Goal: Transaction & Acquisition: Book appointment/travel/reservation

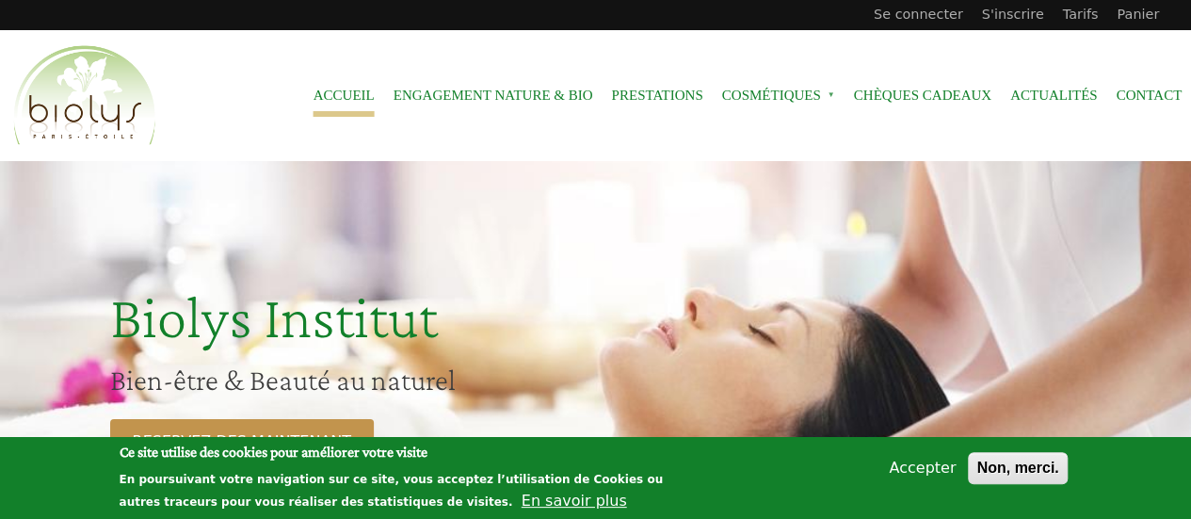
click at [674, 98] on link "Prestations" at bounding box center [656, 95] width 91 height 42
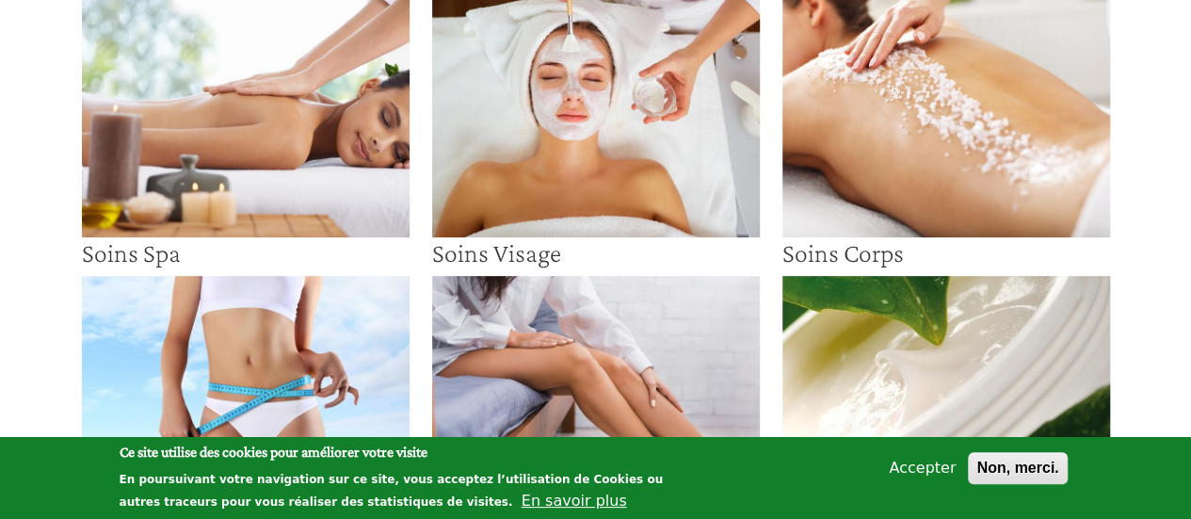
scroll to position [565, 0]
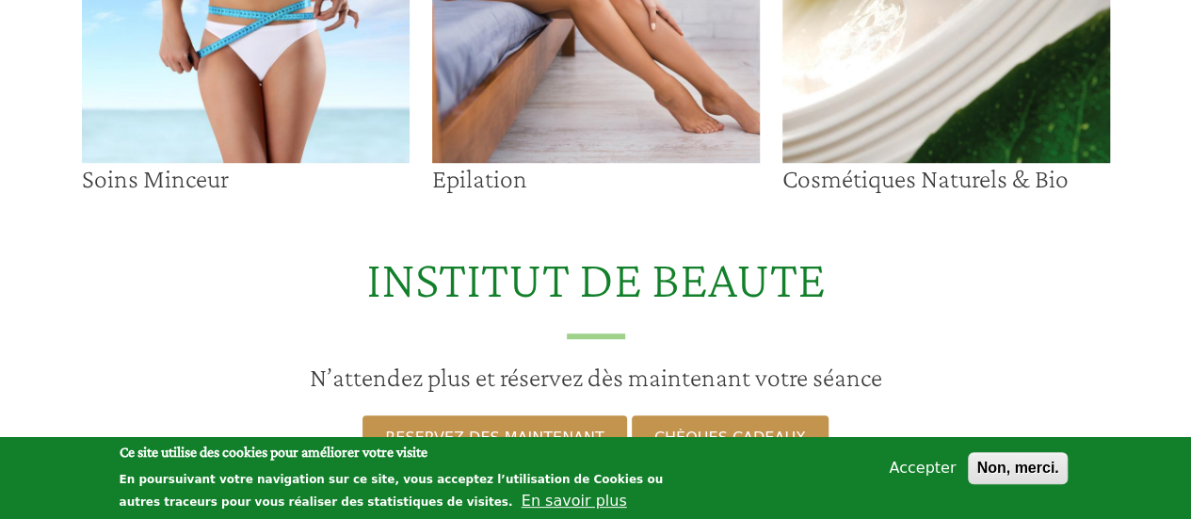
click at [608, 48] on img at bounding box center [596, 31] width 328 height 264
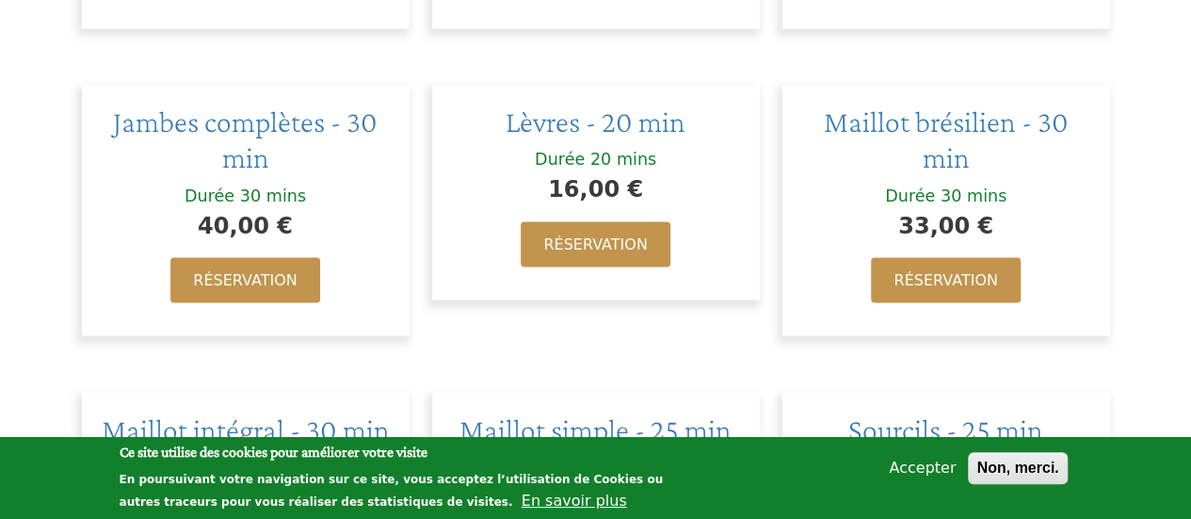
scroll to position [1790, 0]
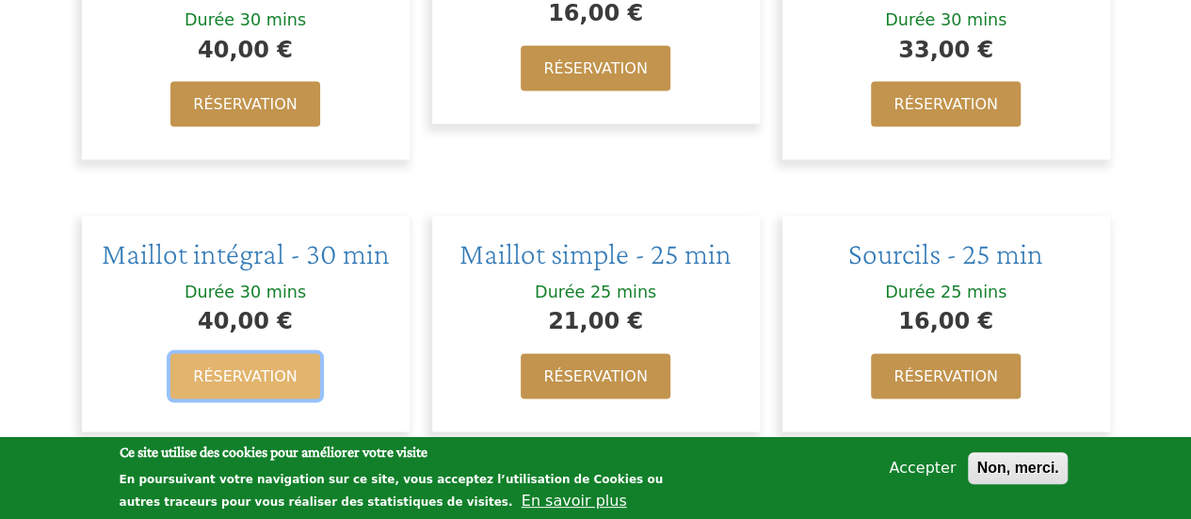
click at [269, 354] on link "Réservation" at bounding box center [244, 376] width 149 height 45
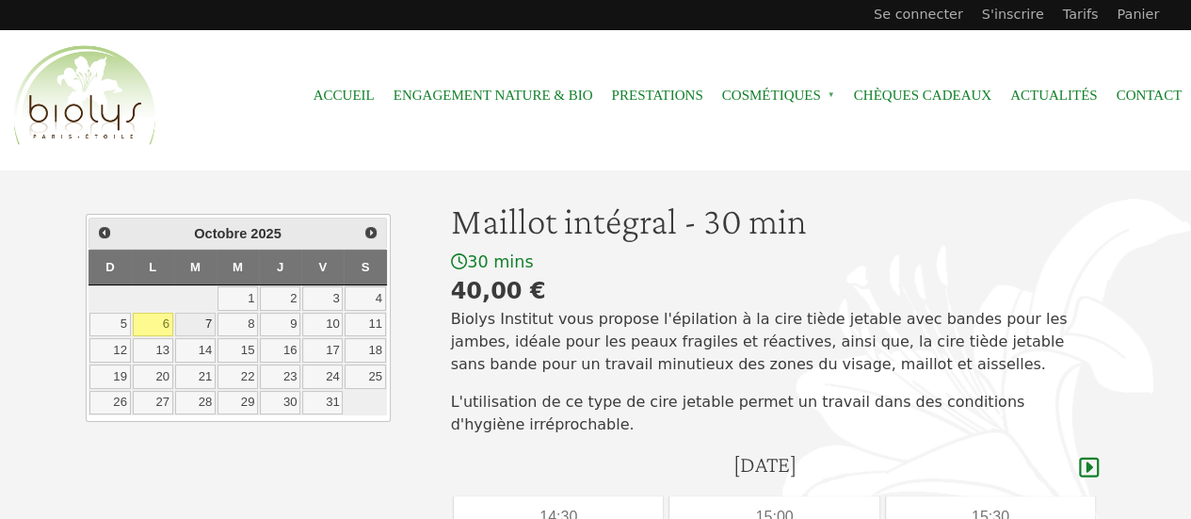
click at [202, 321] on link "7" at bounding box center [195, 325] width 40 height 24
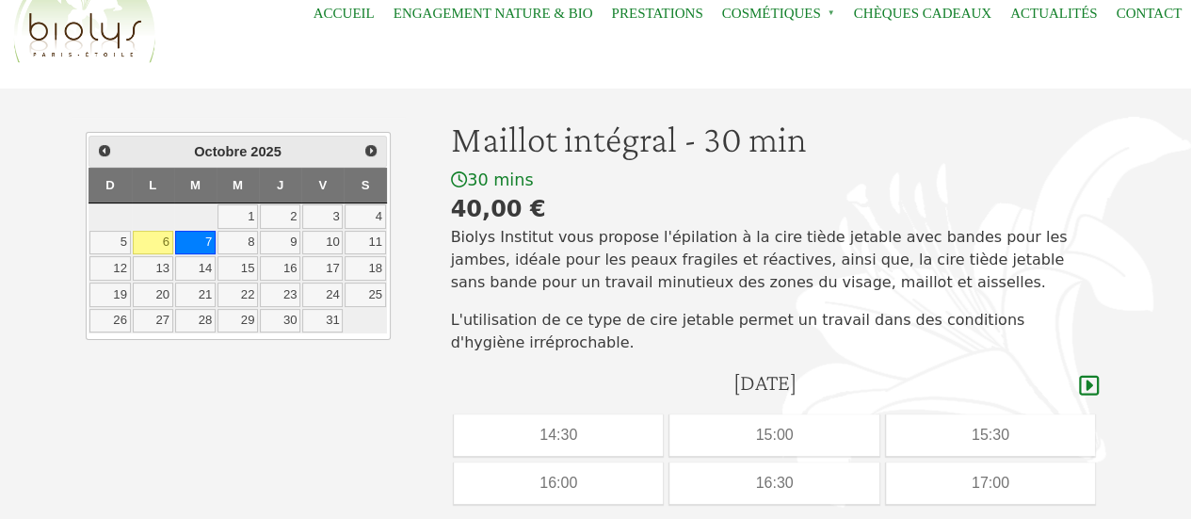
scroll to position [188, 0]
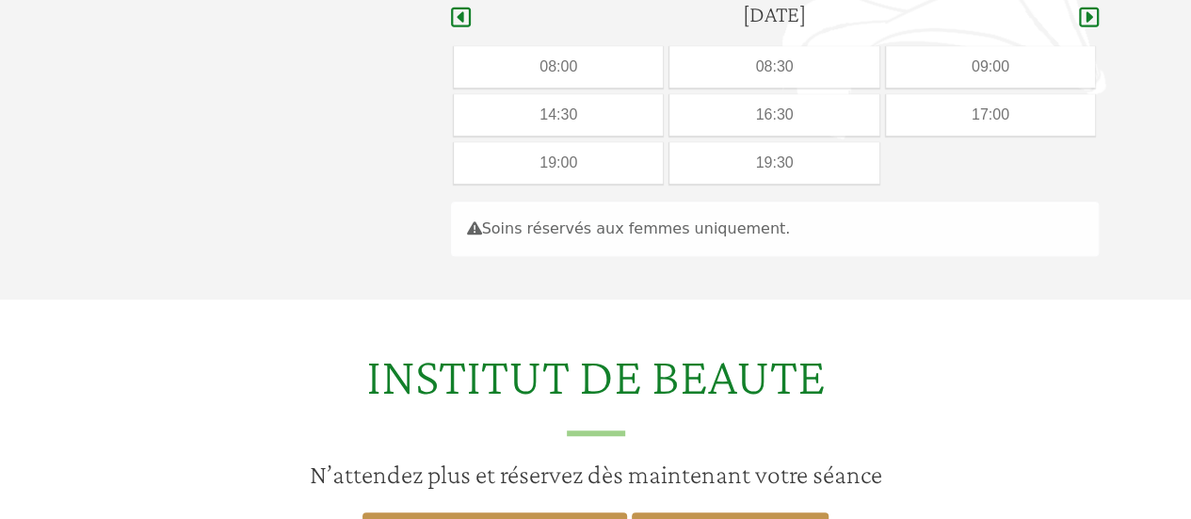
scroll to position [356, 0]
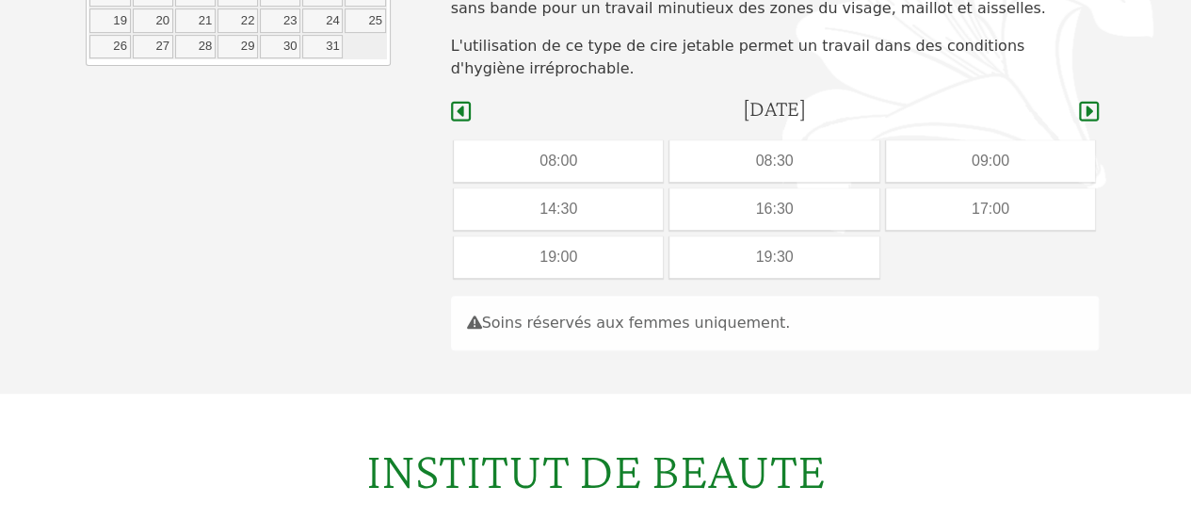
click at [607, 264] on div "19:00" at bounding box center [558, 256] width 209 height 41
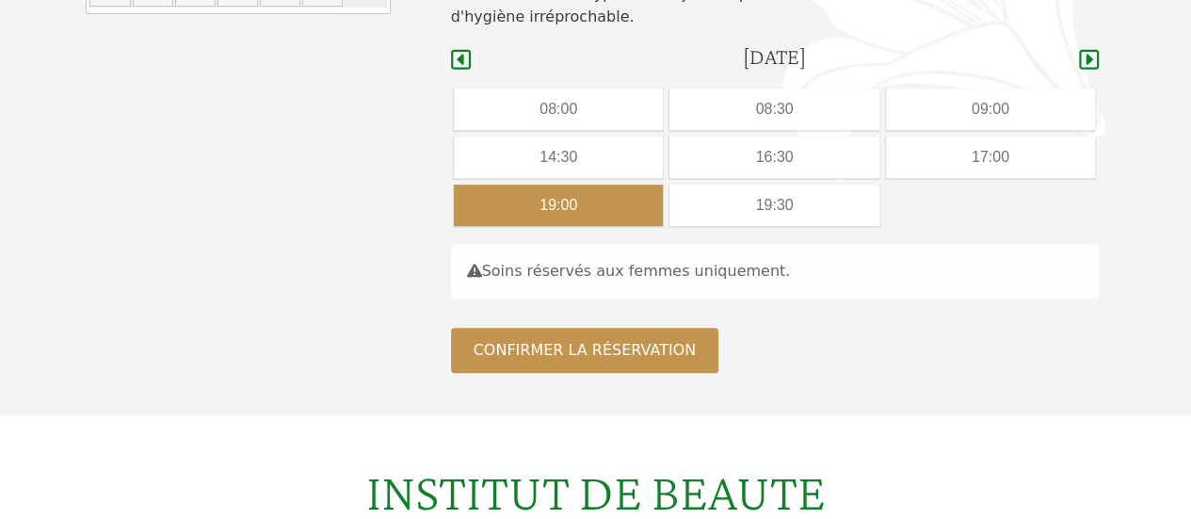
scroll to position [409, 0]
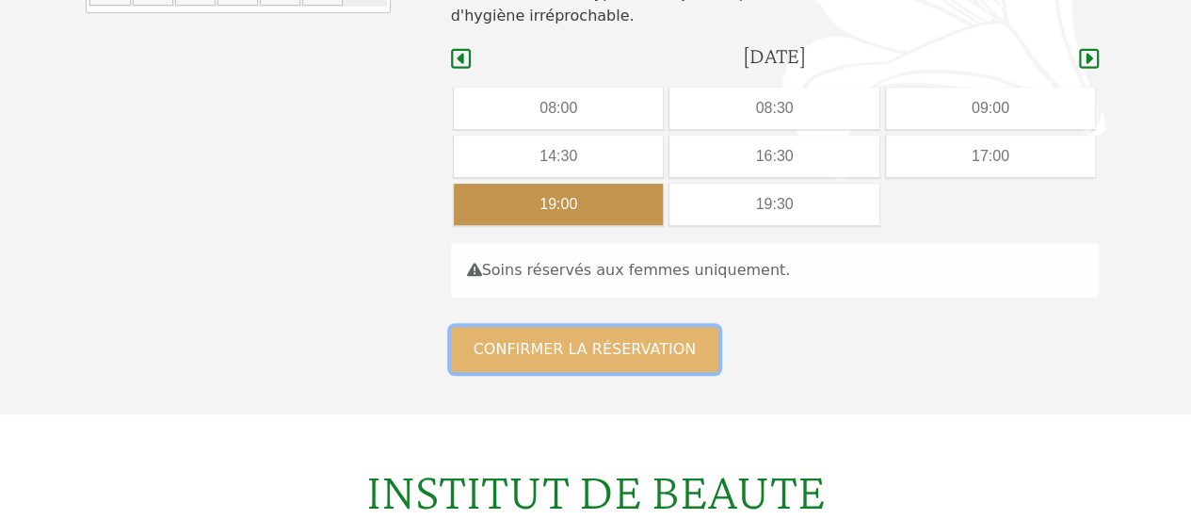
click at [588, 346] on button "Confirmer la réservation" at bounding box center [585, 349] width 268 height 45
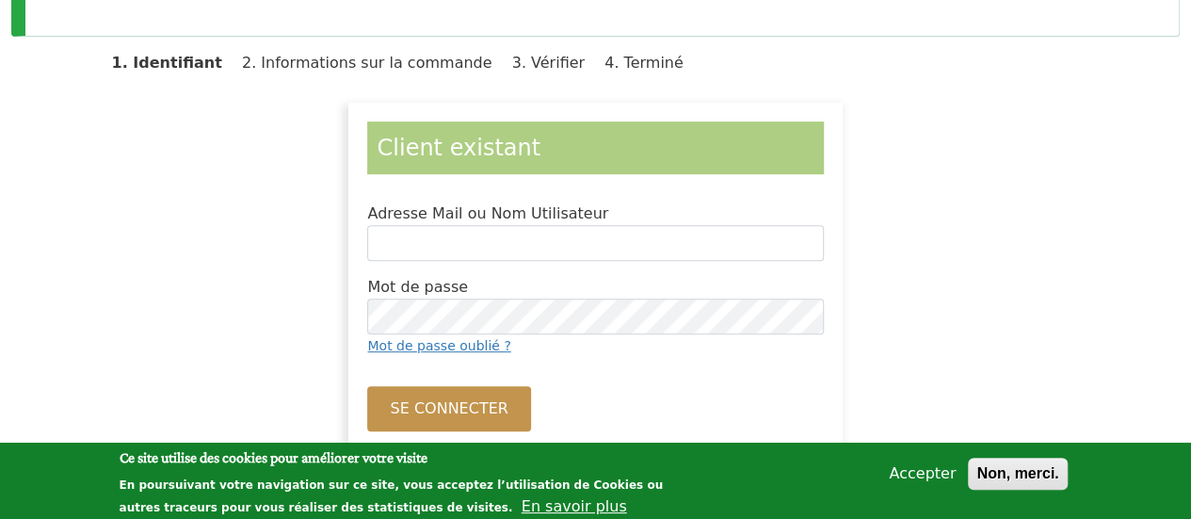
scroll to position [301, 0]
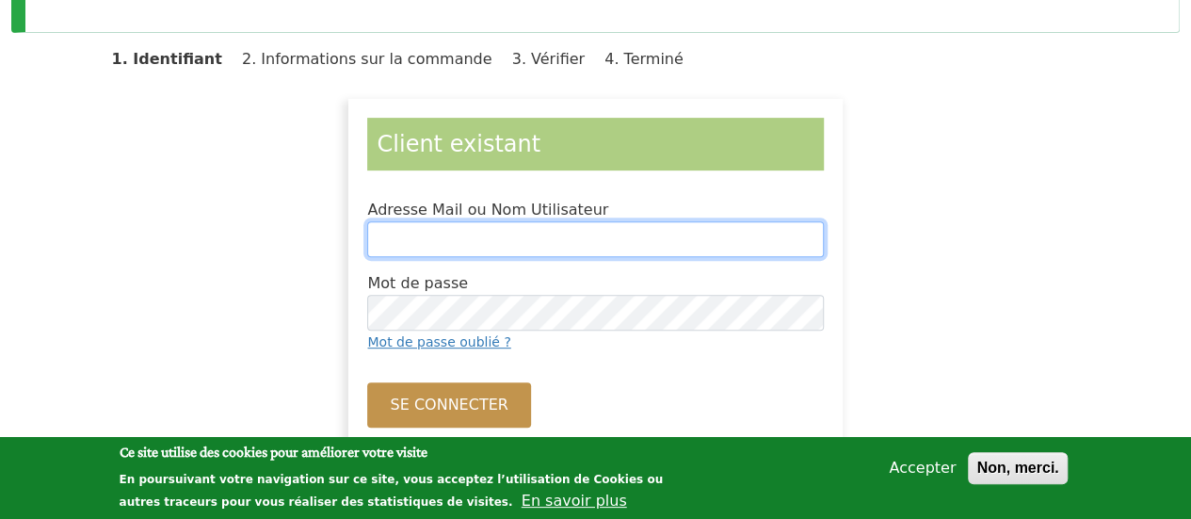
click at [493, 248] on input "Adresse Mail ou Nom Utilisateur" at bounding box center [595, 239] width 456 height 36
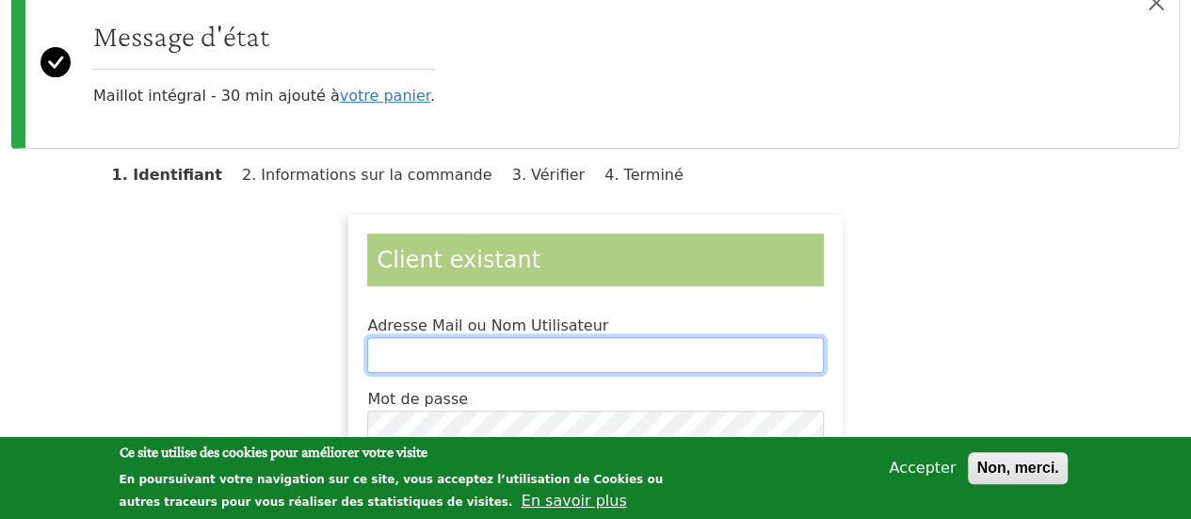
scroll to position [289, 0]
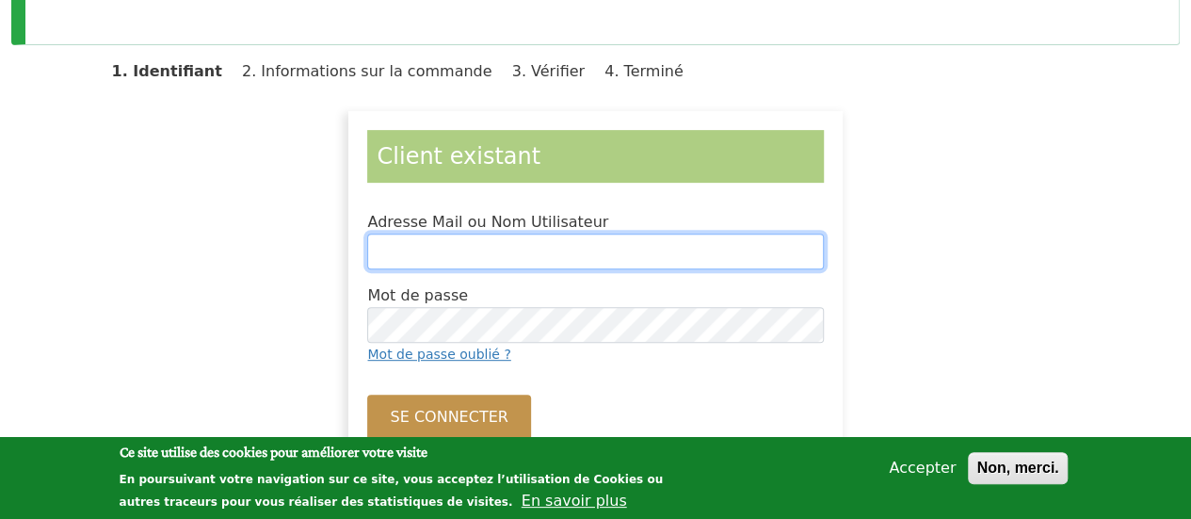
click at [488, 244] on input "Adresse Mail ou Nom Utilisateur" at bounding box center [595, 252] width 456 height 36
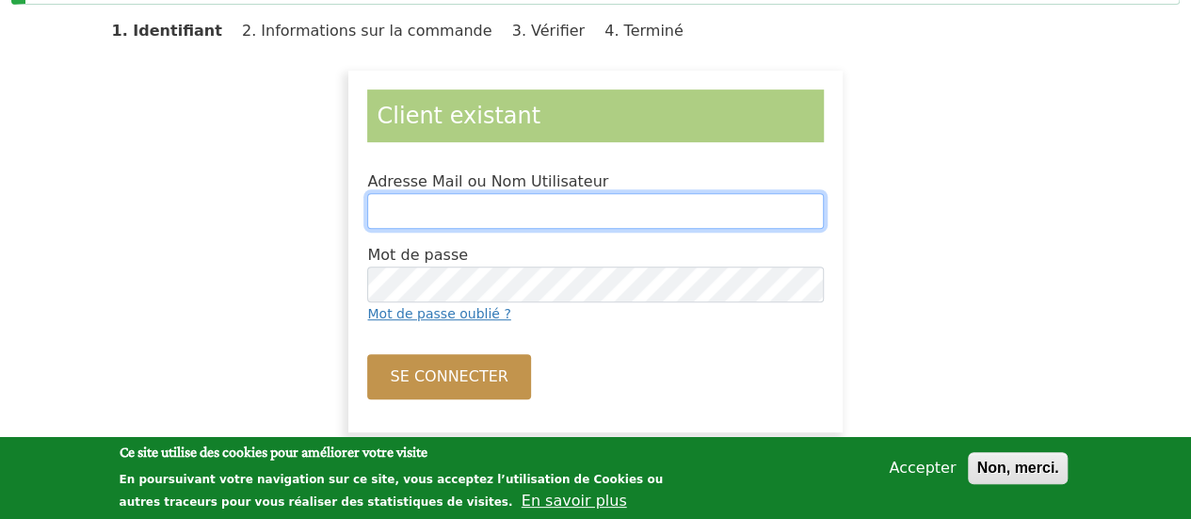
scroll to position [327, 0]
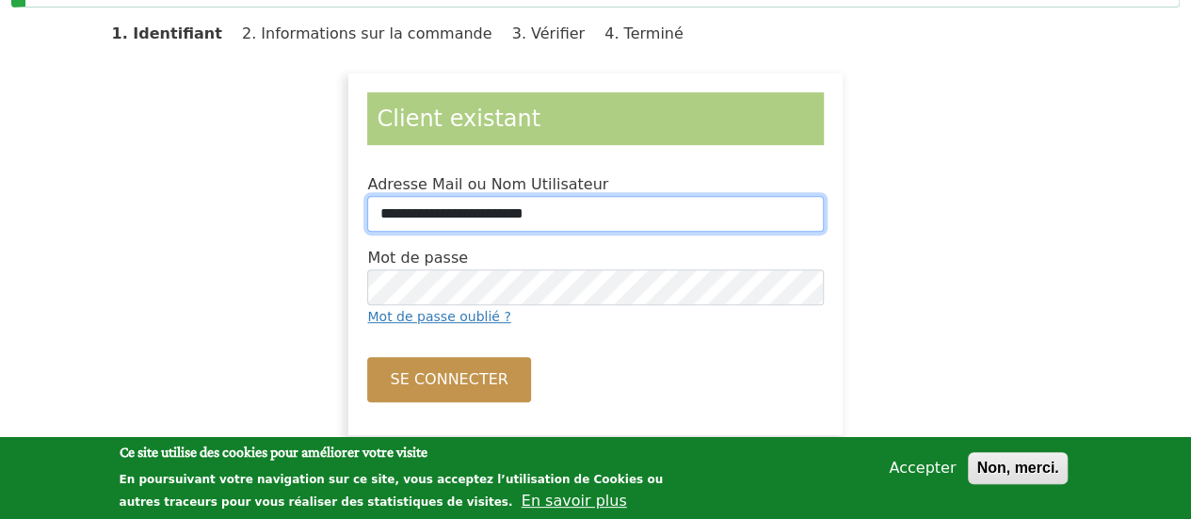
type input "**********"
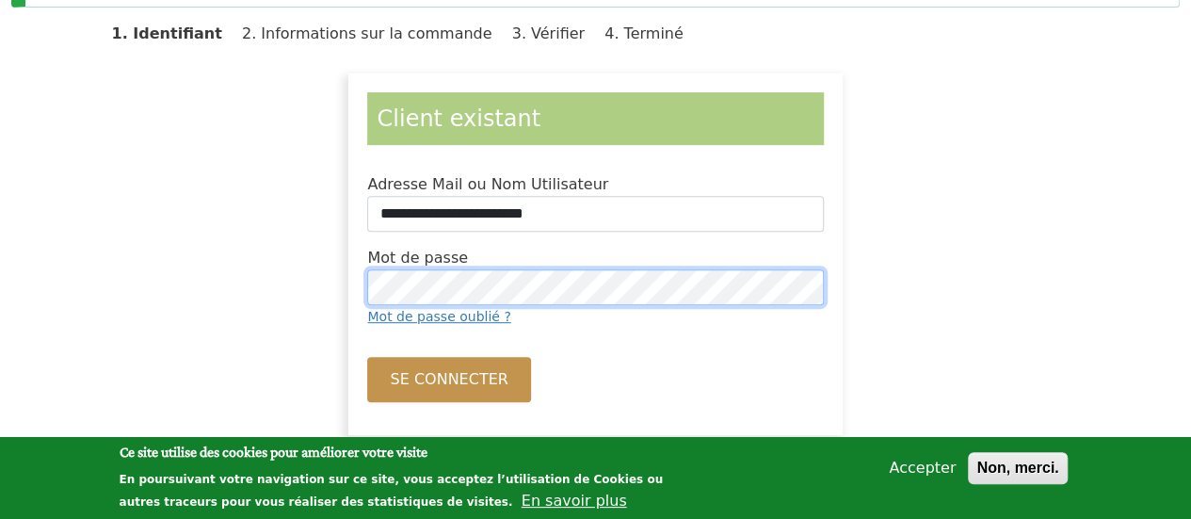
click at [367, 357] on button "Se connecter" at bounding box center [448, 379] width 163 height 45
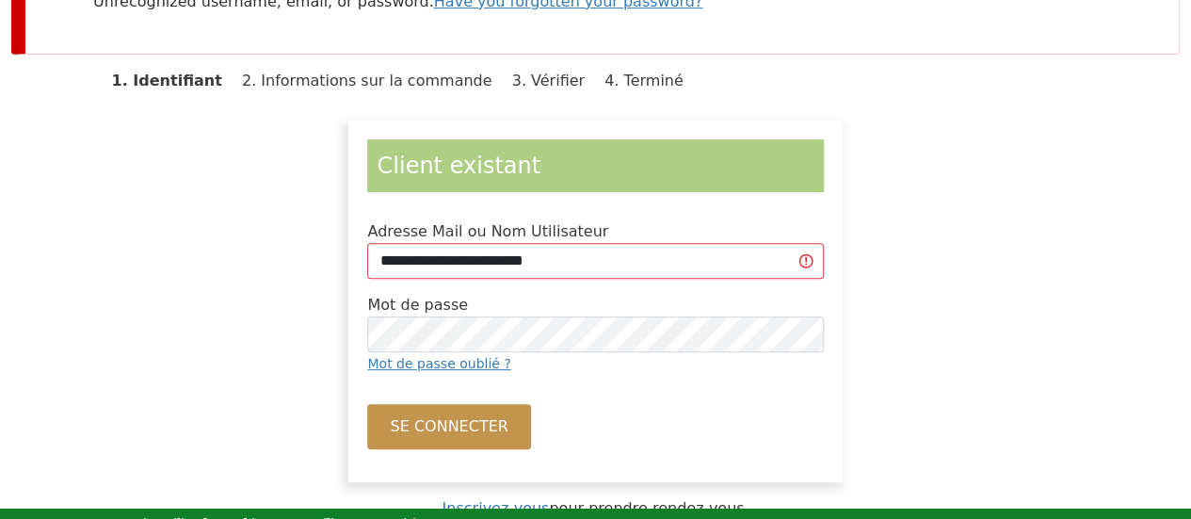
scroll to position [280, 0]
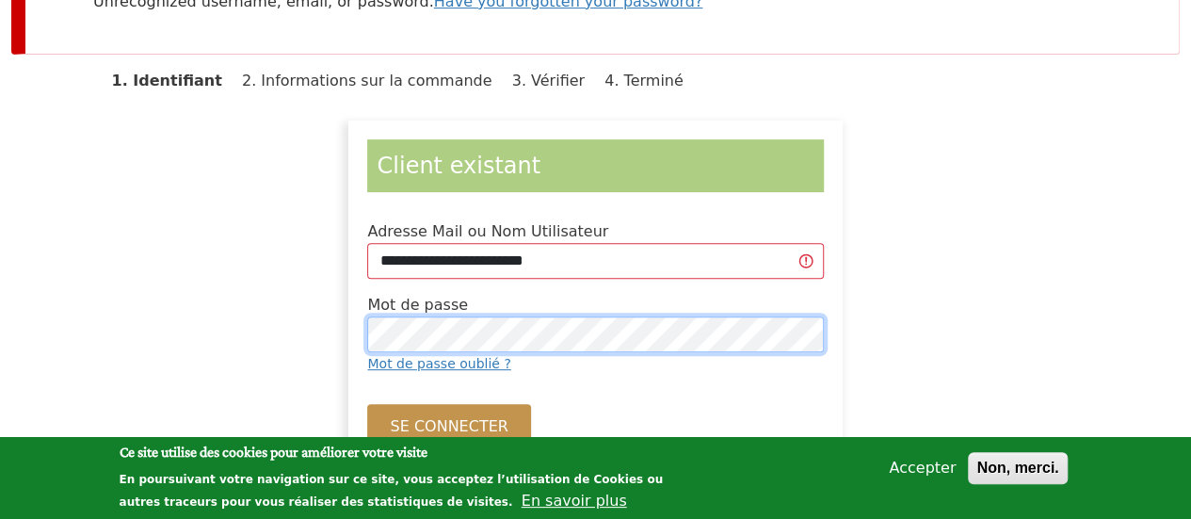
click at [367, 404] on button "Se connecter" at bounding box center [448, 426] width 163 height 45
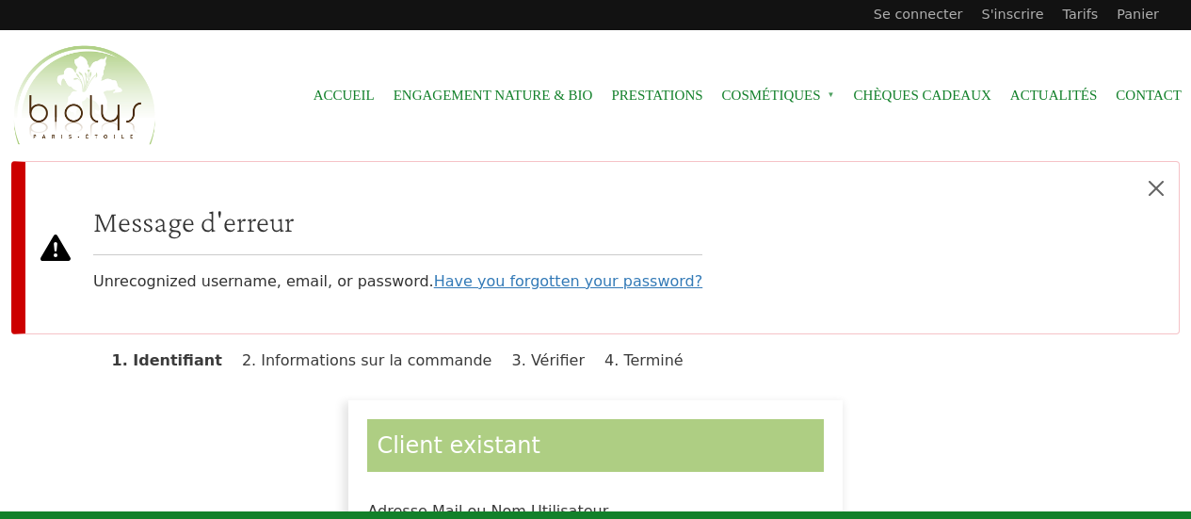
scroll to position [280, 0]
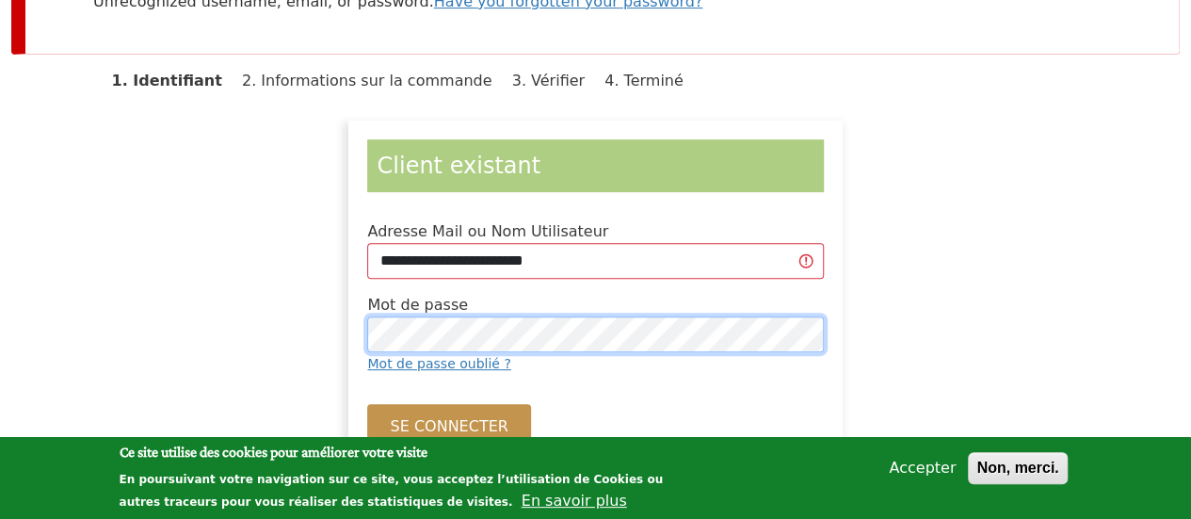
click at [367, 404] on button "Se connecter" at bounding box center [448, 426] width 163 height 45
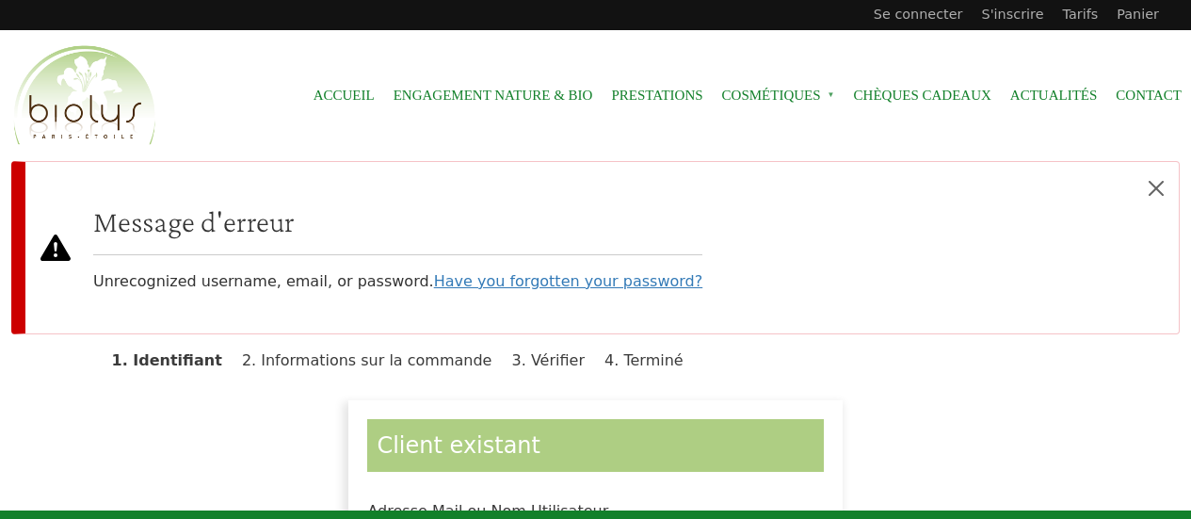
scroll to position [280, 0]
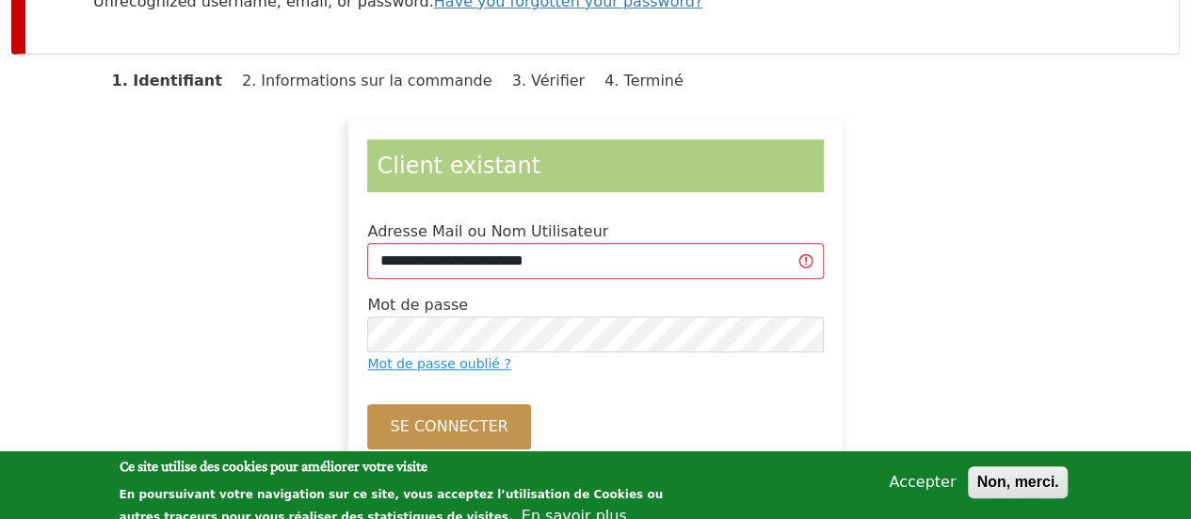
click at [446, 370] on link "Mot de passe oublié ?" at bounding box center [438, 363] width 143 height 15
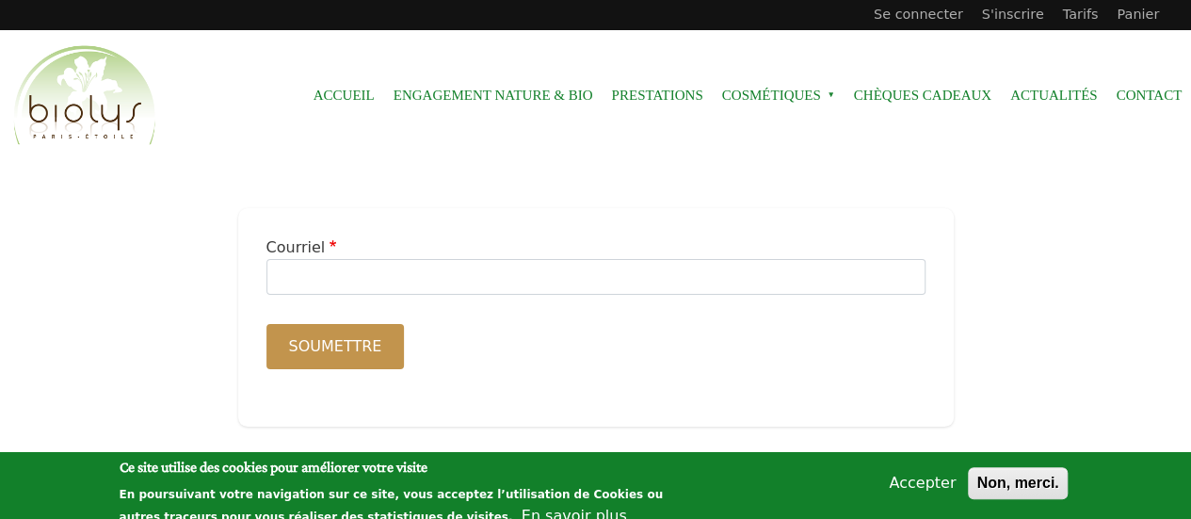
click at [360, 276] on input "Courriel" at bounding box center [596, 277] width 659 height 36
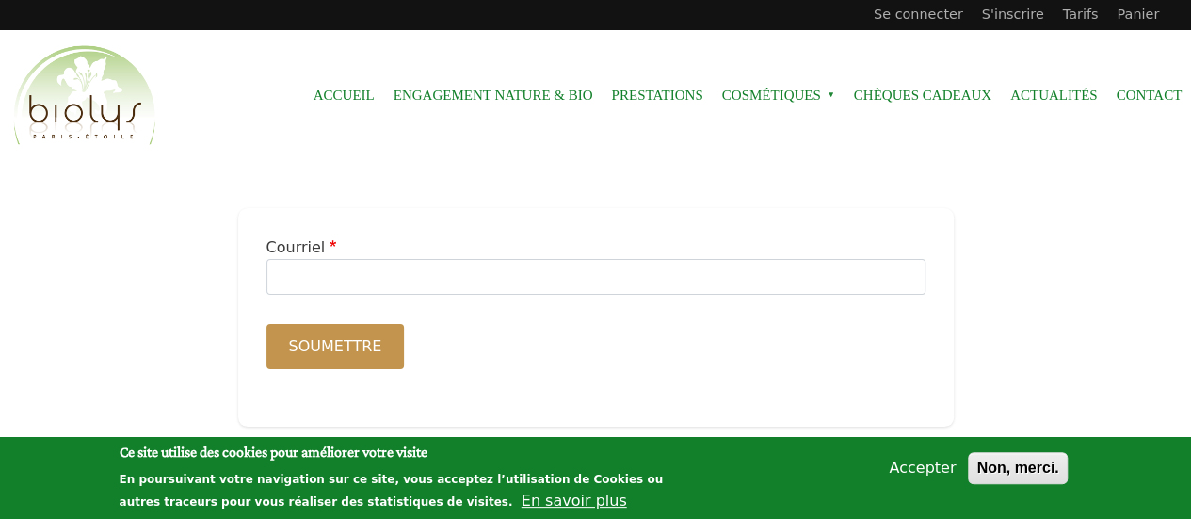
type input "*"
click at [378, 273] on input "*" at bounding box center [596, 277] width 659 height 36
type input "**********"
click at [267, 324] on button "Soumettre" at bounding box center [336, 346] width 138 height 45
click at [672, 92] on link "Prestations" at bounding box center [656, 95] width 91 height 42
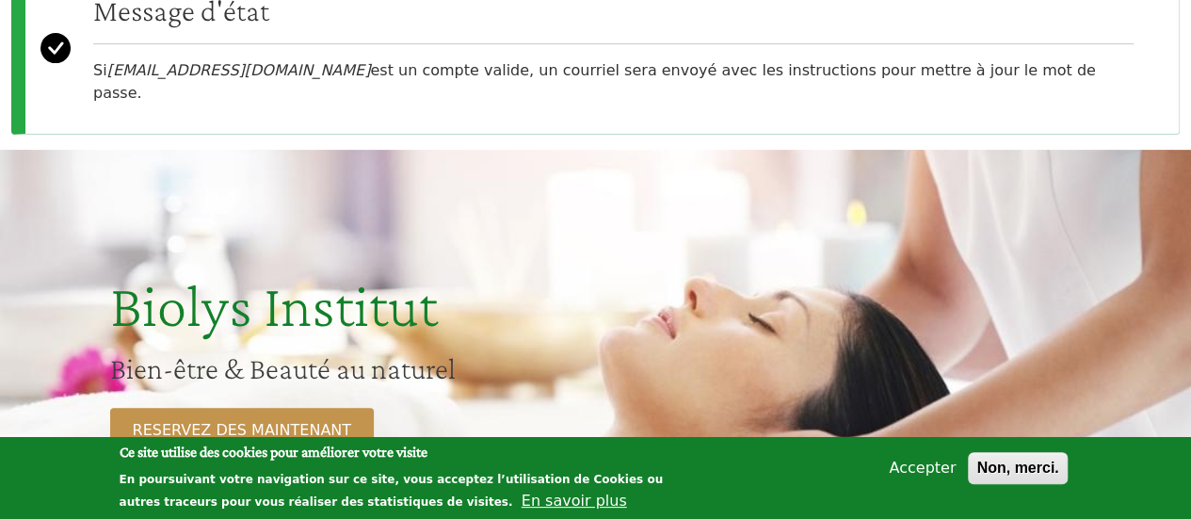
scroll to position [207, 0]
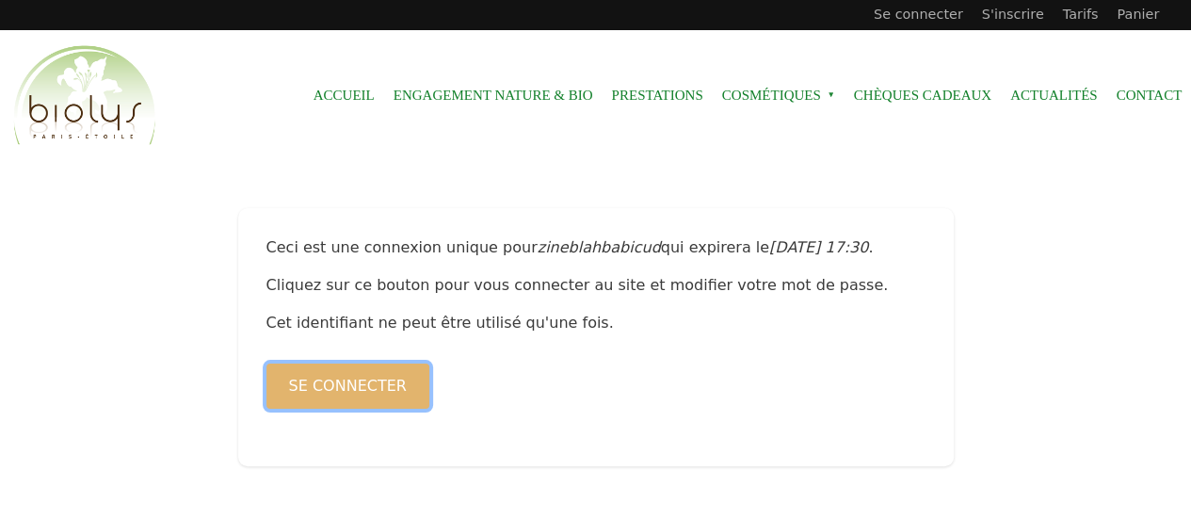
click at [362, 372] on button "Se connecter" at bounding box center [348, 386] width 163 height 45
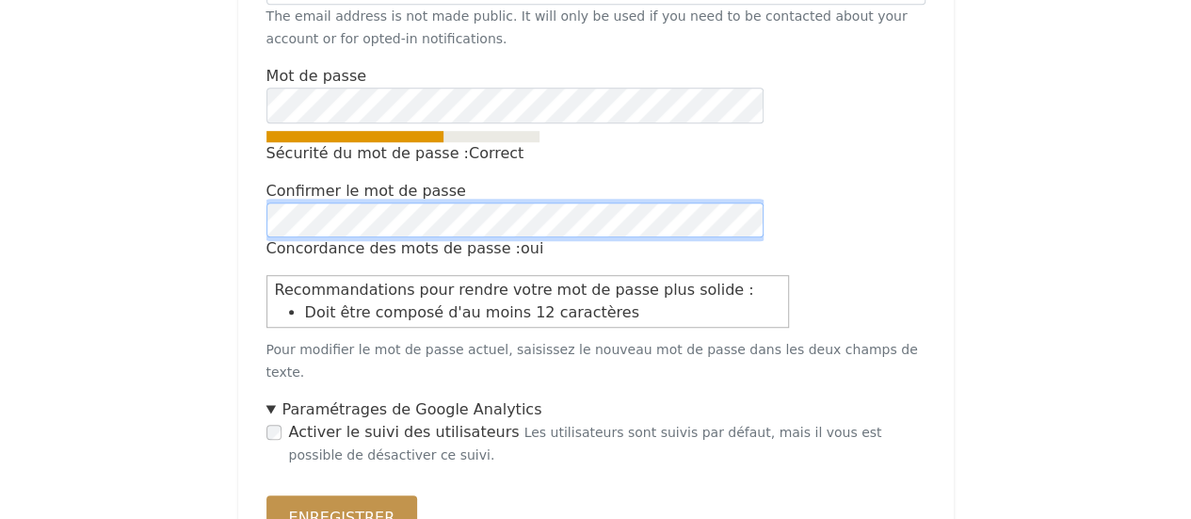
scroll to position [579, 0]
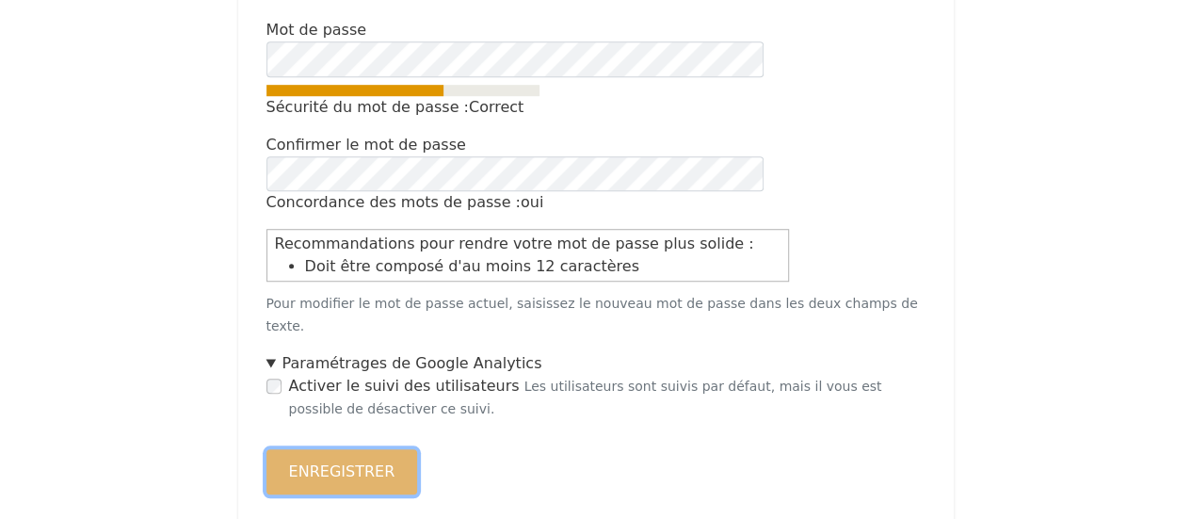
click at [381, 449] on button "Enregistrer" at bounding box center [343, 471] width 152 height 45
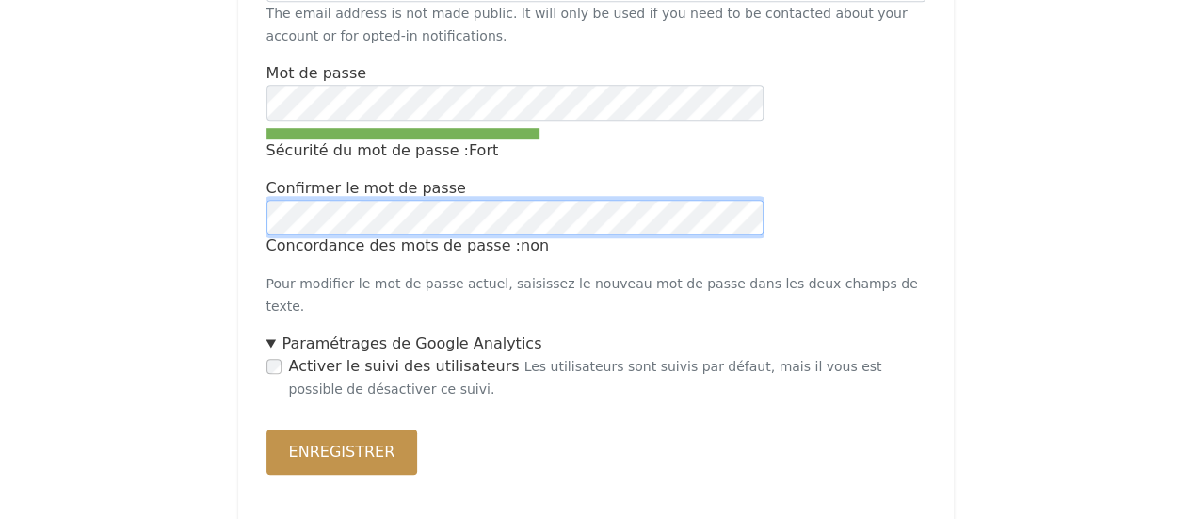
scroll to position [539, 0]
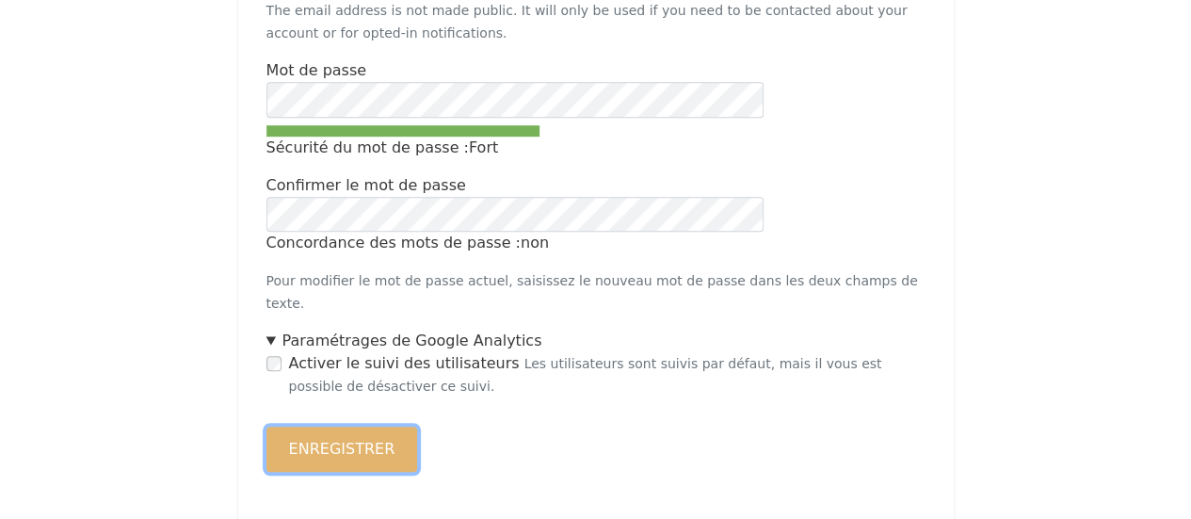
click at [311, 427] on button "Enregistrer" at bounding box center [343, 449] width 152 height 45
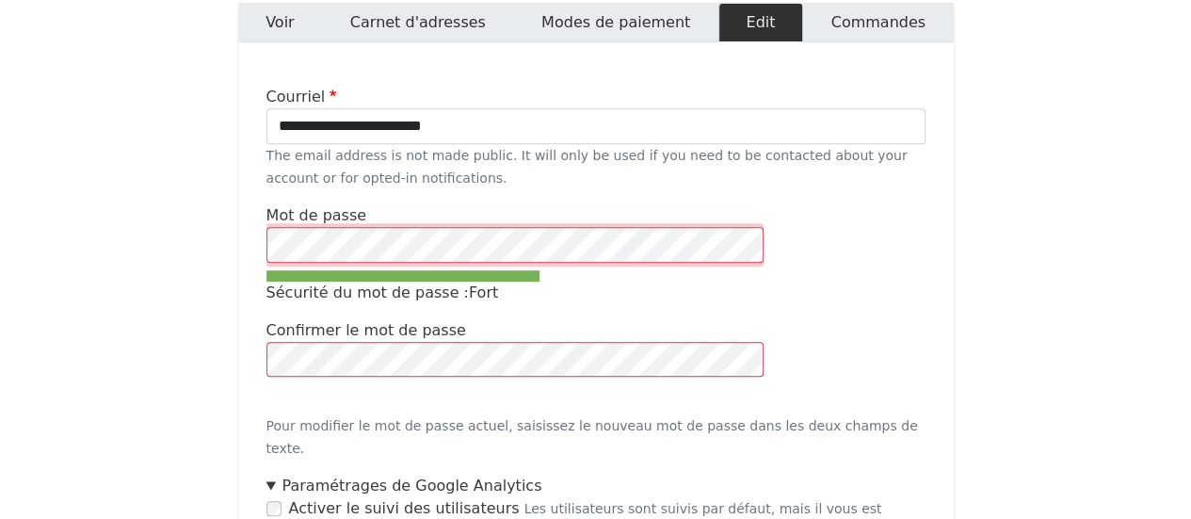
scroll to position [402, 0]
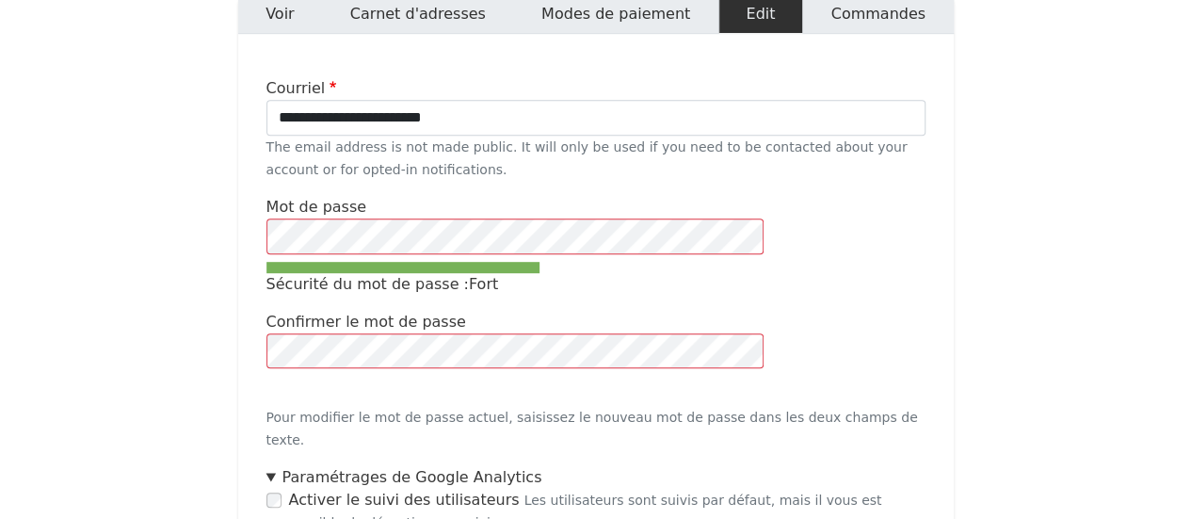
click at [348, 318] on label "Confirmer le mot de passe" at bounding box center [367, 322] width 200 height 23
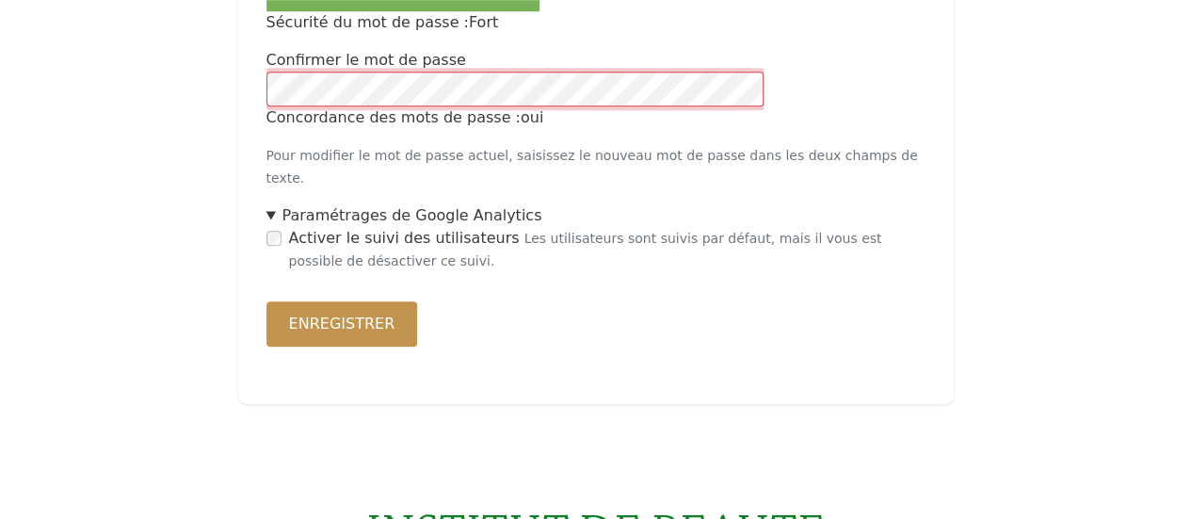
scroll to position [672, 0]
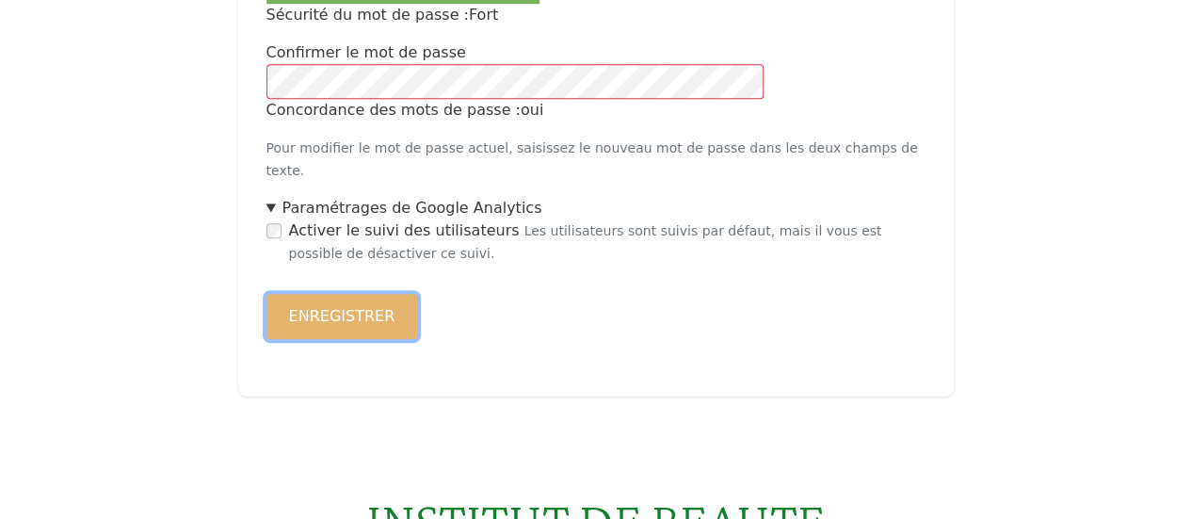
click at [322, 294] on button "Enregistrer" at bounding box center [343, 316] width 152 height 45
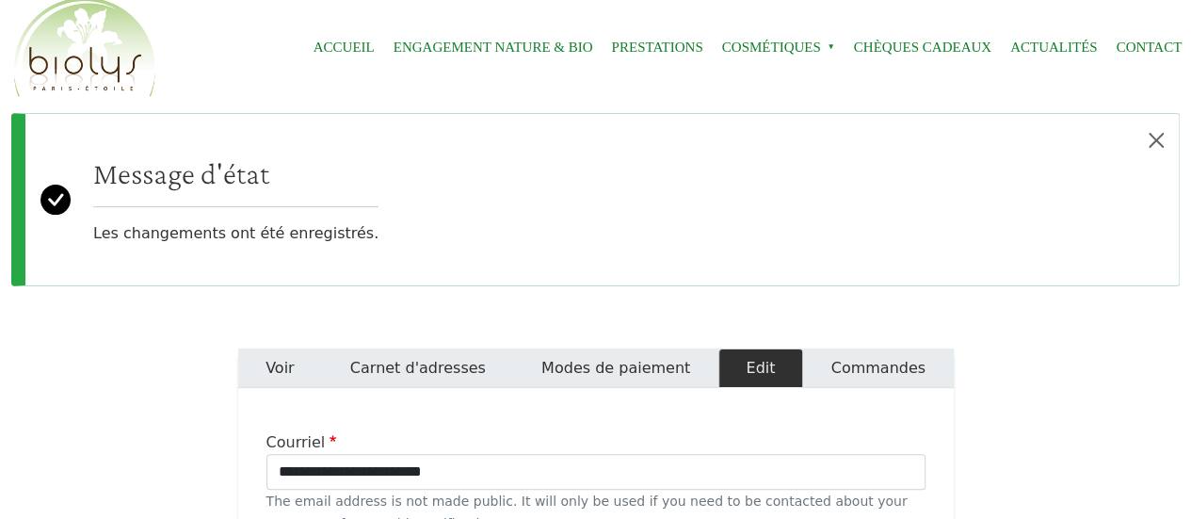
scroll to position [27, 0]
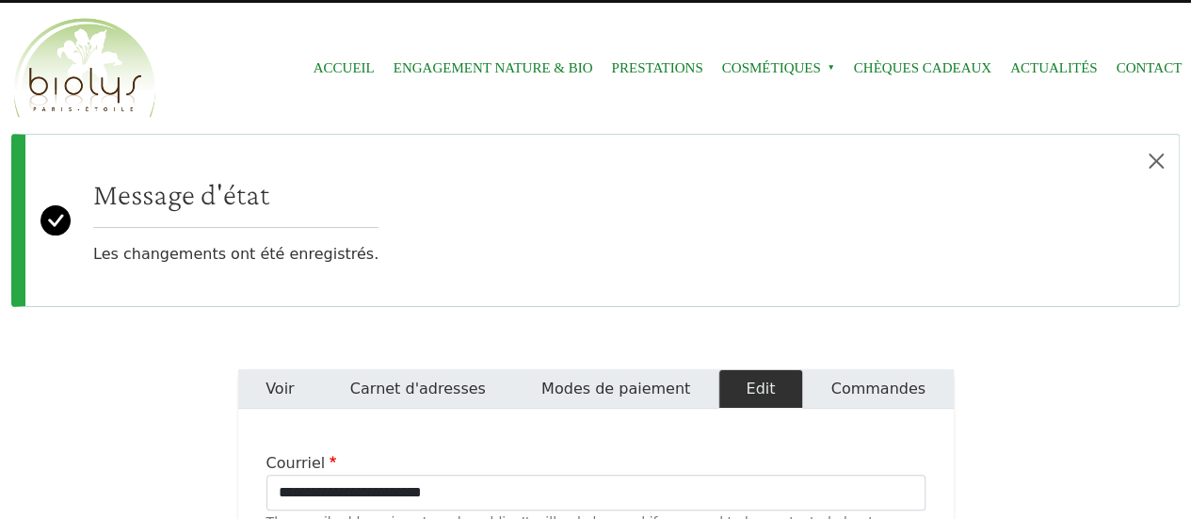
click at [325, 57] on link "Accueil" at bounding box center [344, 68] width 61 height 42
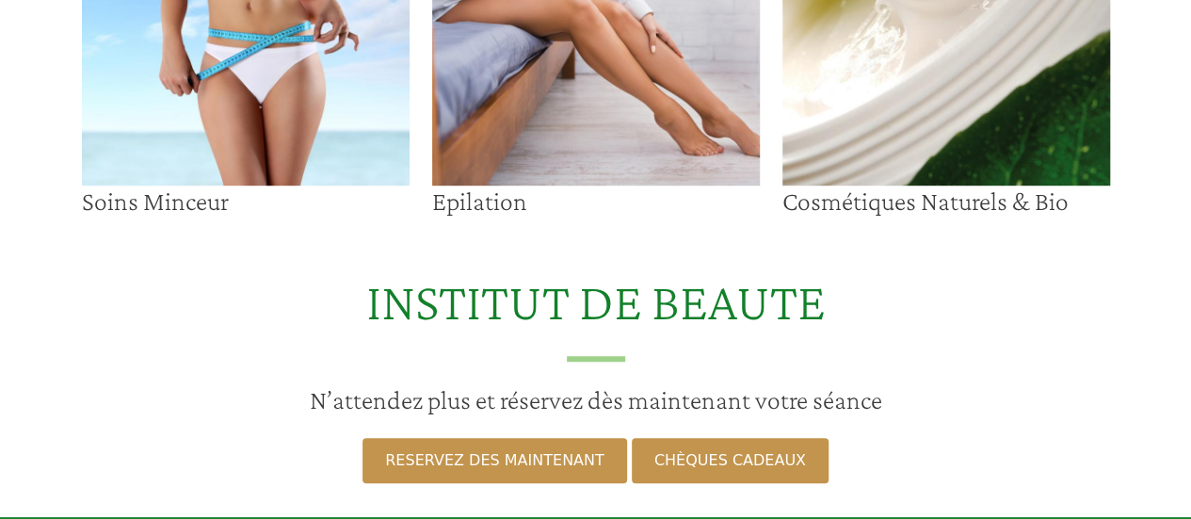
scroll to position [498, 0]
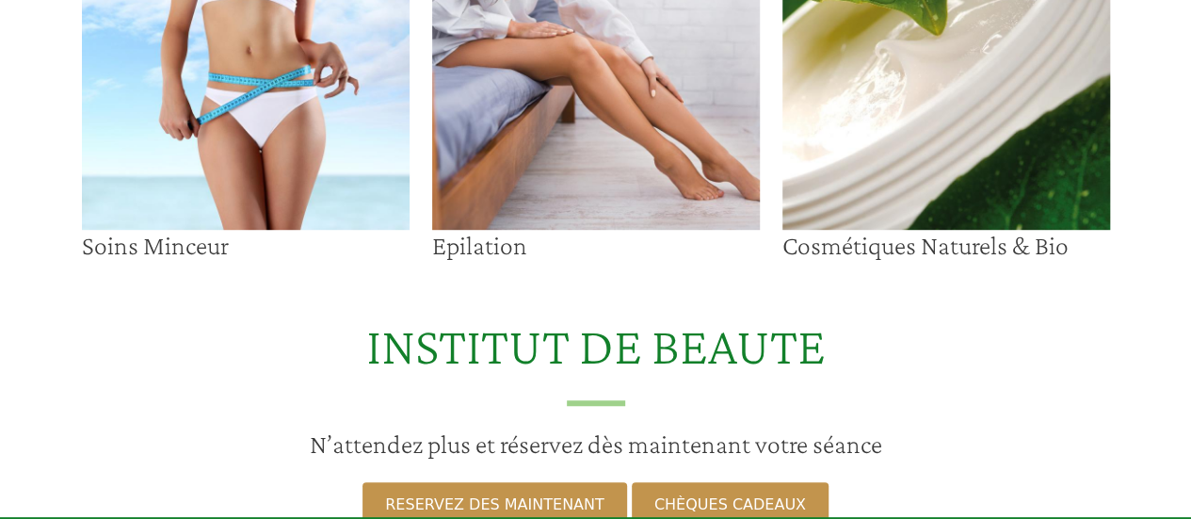
click at [626, 187] on img at bounding box center [596, 98] width 328 height 264
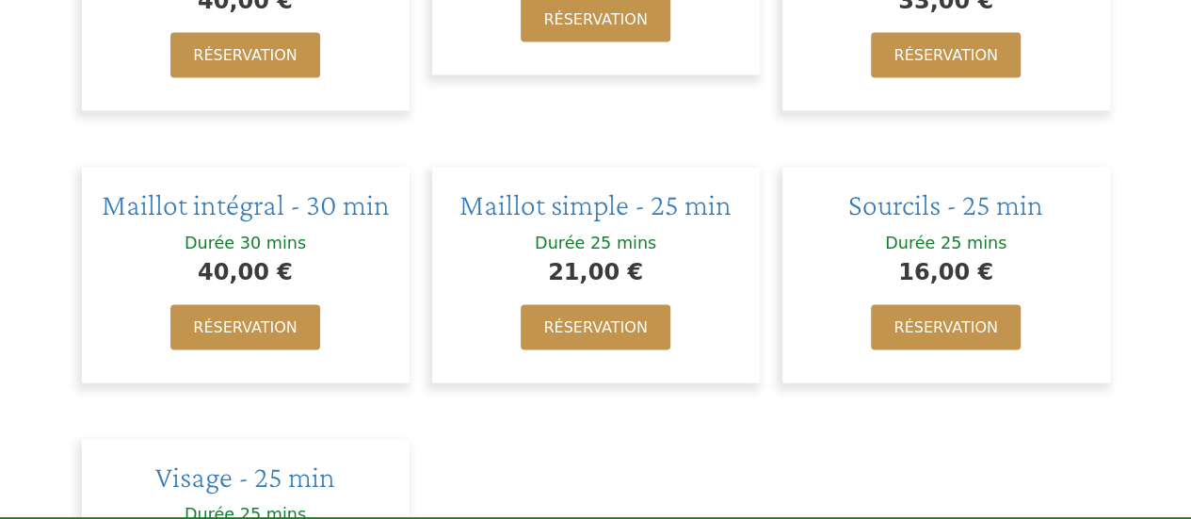
scroll to position [1795, 0]
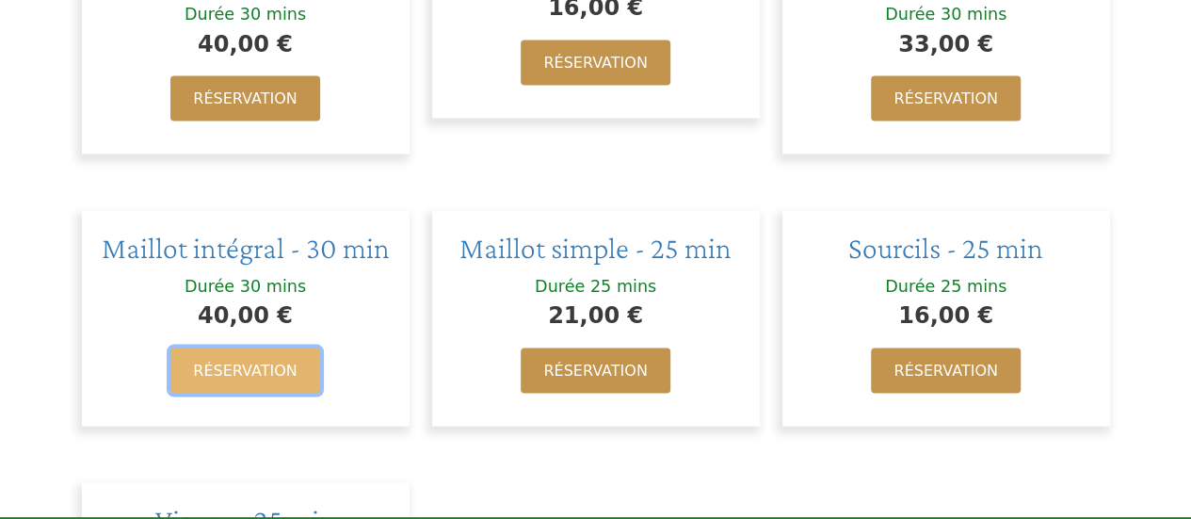
click at [253, 348] on link "Réservation" at bounding box center [244, 370] width 149 height 45
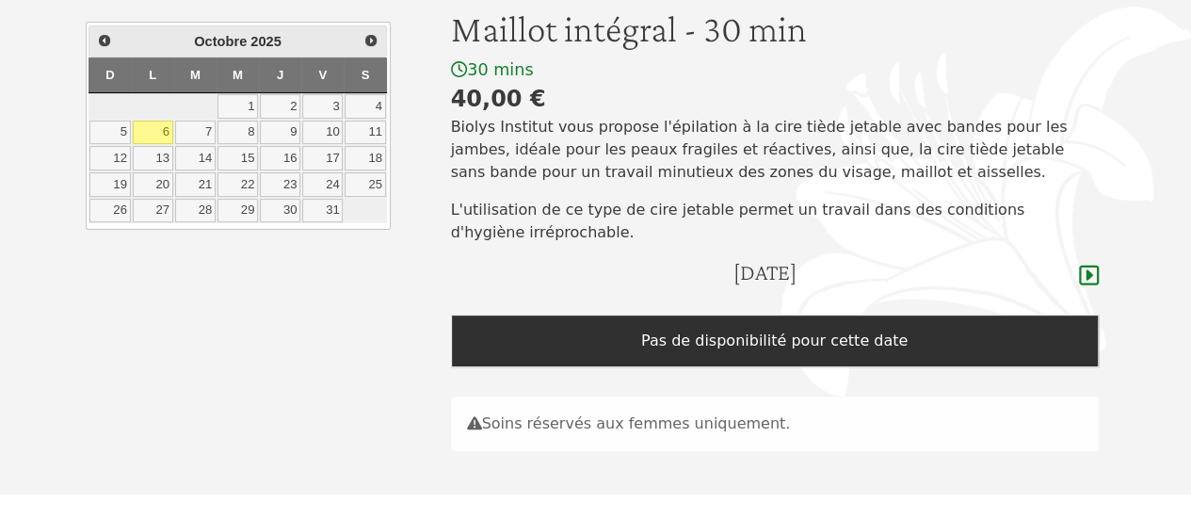
scroll to position [193, 0]
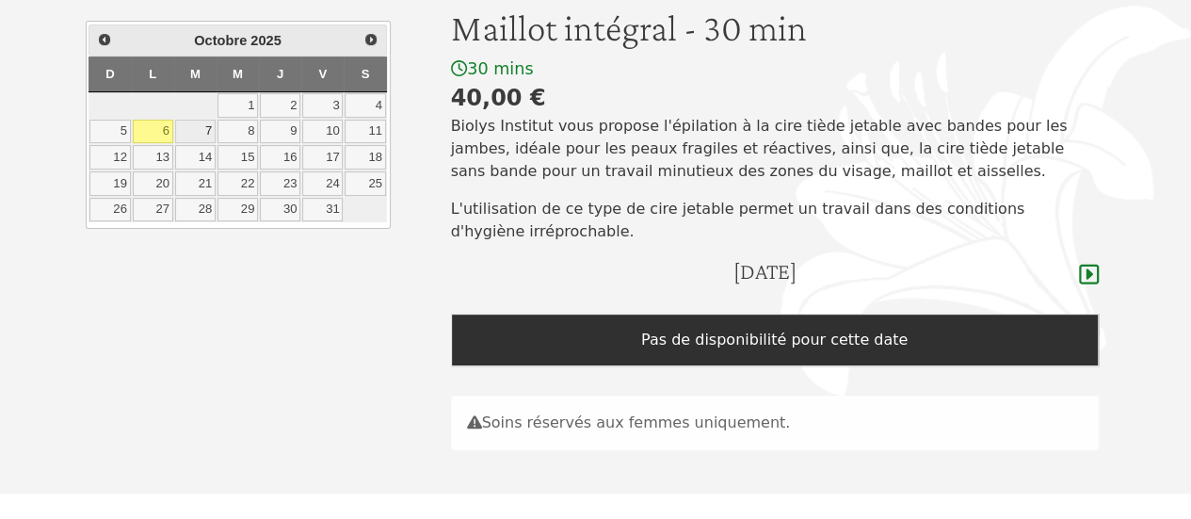
click at [192, 123] on link "7" at bounding box center [195, 132] width 40 height 24
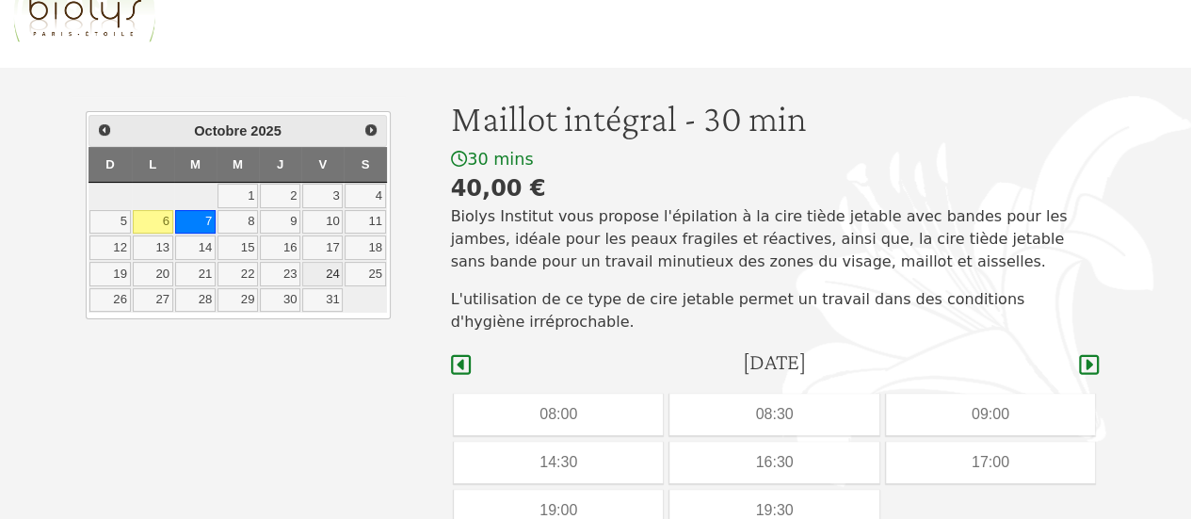
scroll to position [97, 0]
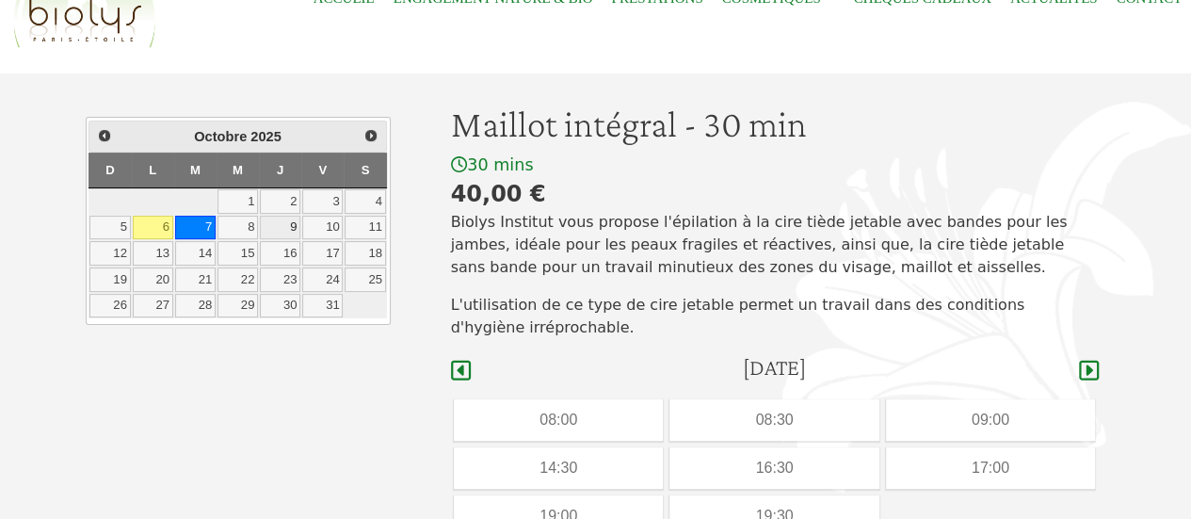
click at [292, 218] on link "9" at bounding box center [280, 228] width 40 height 24
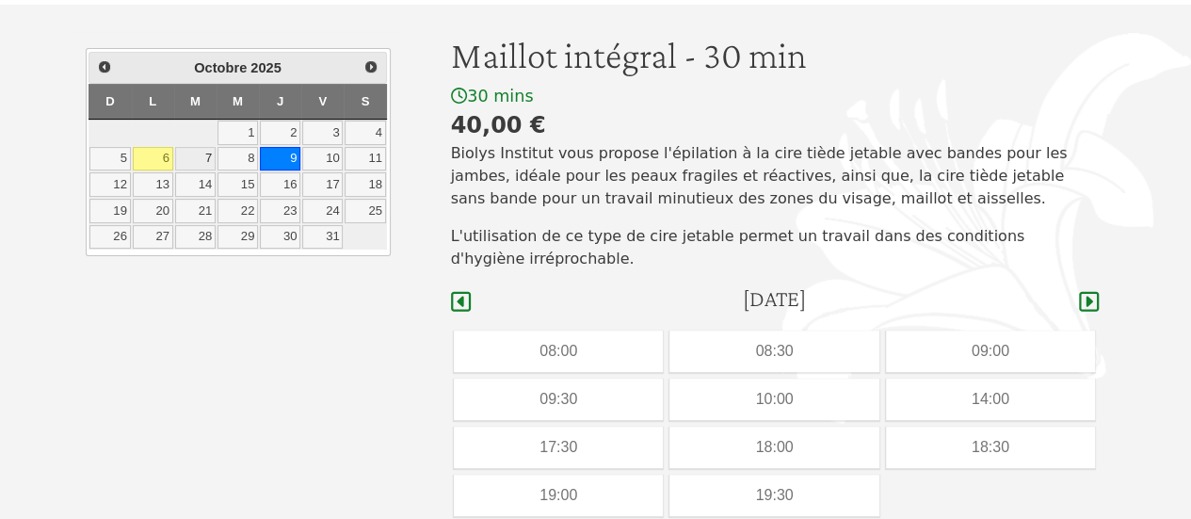
scroll to position [163, 0]
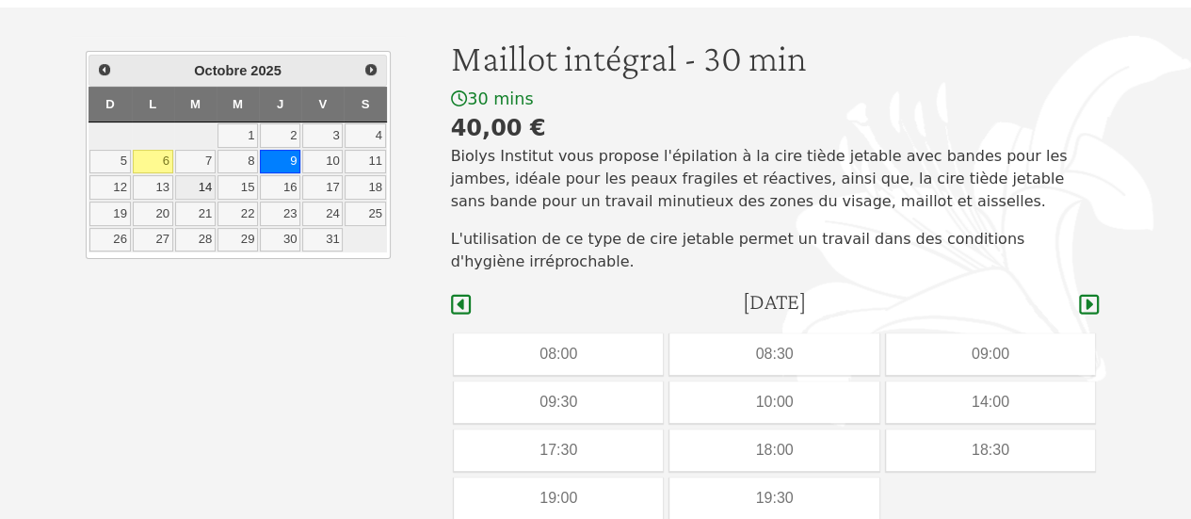
click at [192, 175] on link "14" at bounding box center [195, 187] width 40 height 24
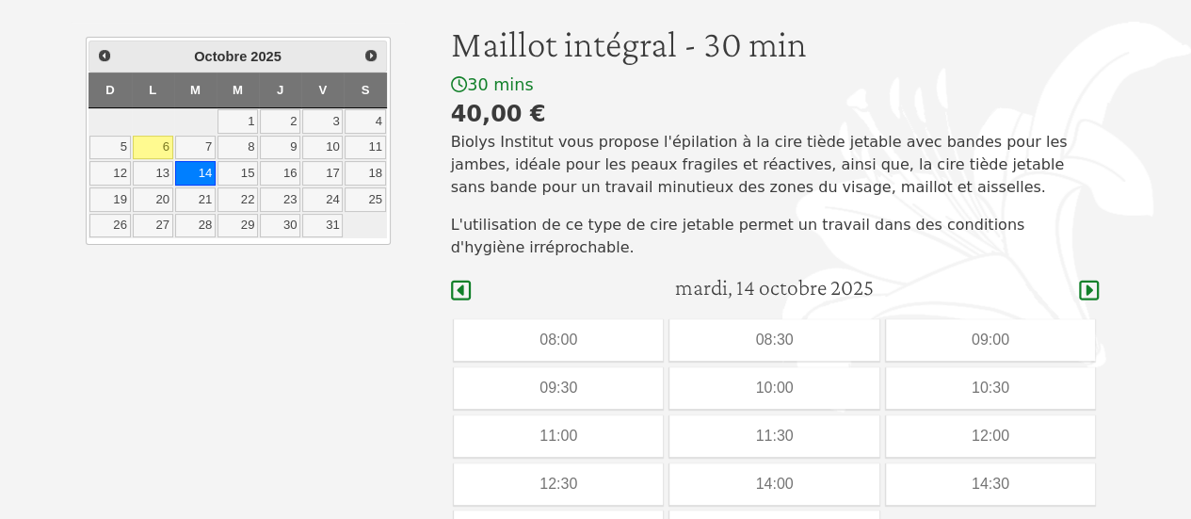
scroll to position [161, 0]
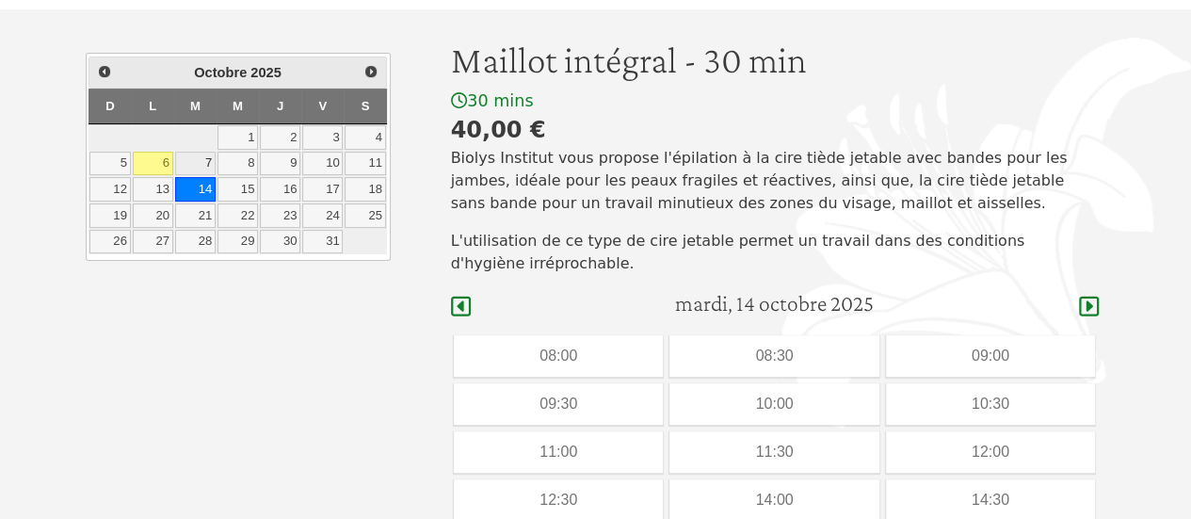
click at [196, 155] on link "7" at bounding box center [195, 164] width 40 height 24
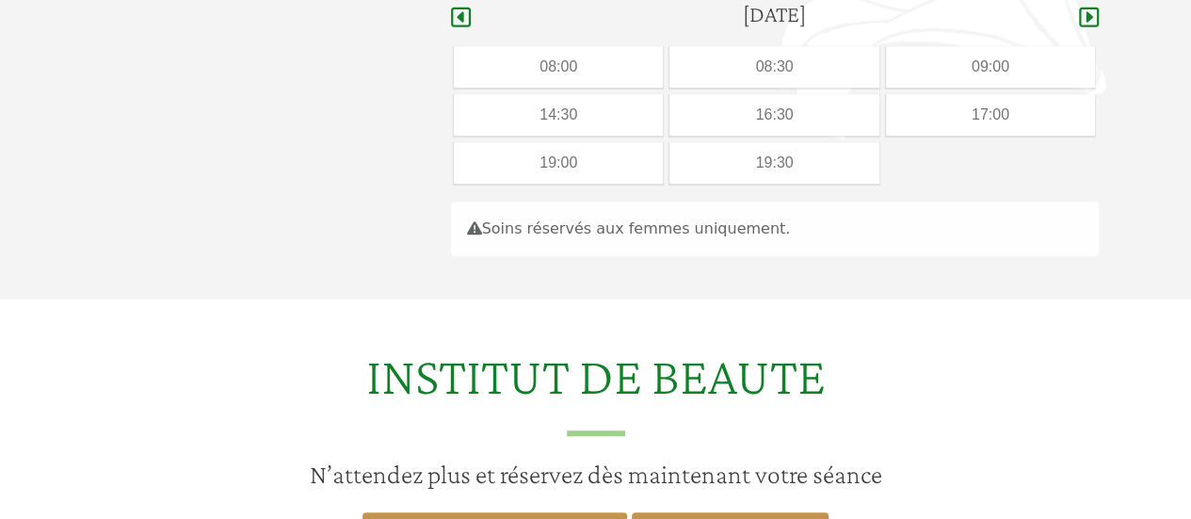
scroll to position [348, 0]
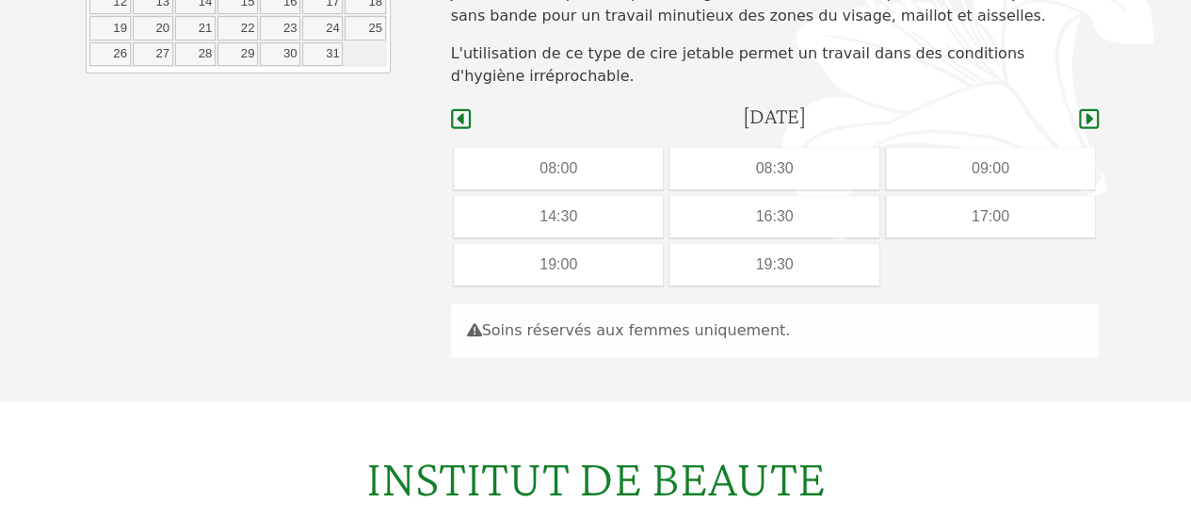
click at [567, 266] on div "19:00" at bounding box center [558, 264] width 209 height 41
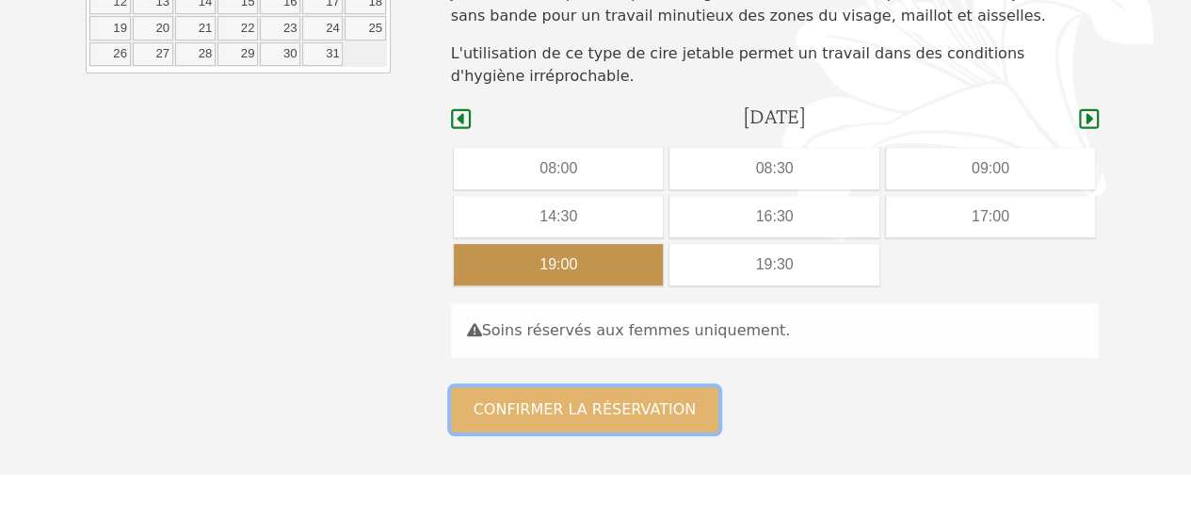
click at [571, 394] on button "Confirmer la réservation" at bounding box center [585, 409] width 268 height 45
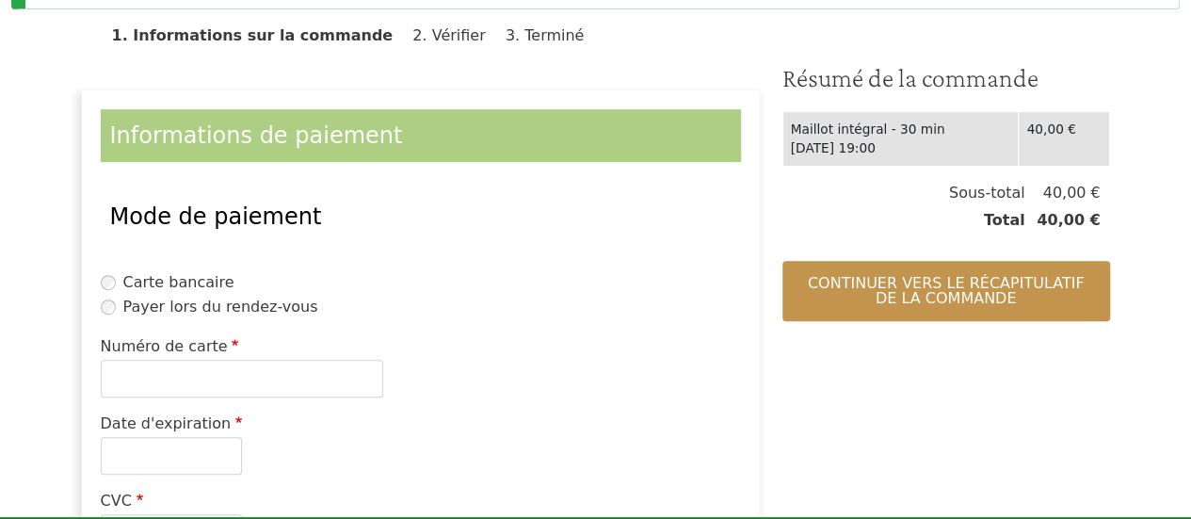
scroll to position [326, 0]
click at [209, 308] on label "Payer lors du rendez-vous" at bounding box center [220, 306] width 195 height 23
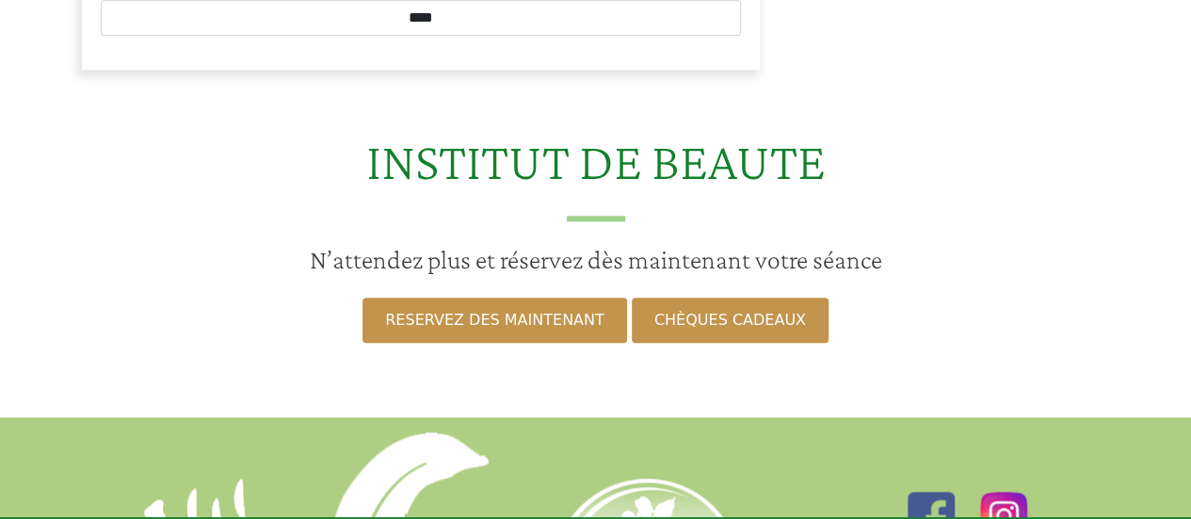
scroll to position [868, 0]
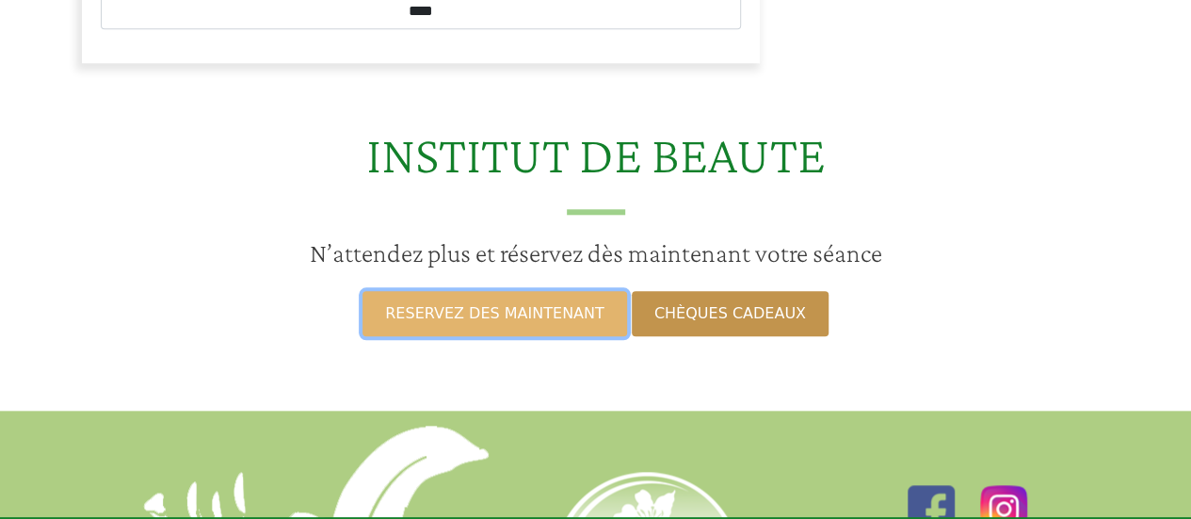
click at [540, 323] on link "RESERVEZ DES MAINTENANT" at bounding box center [495, 313] width 264 height 45
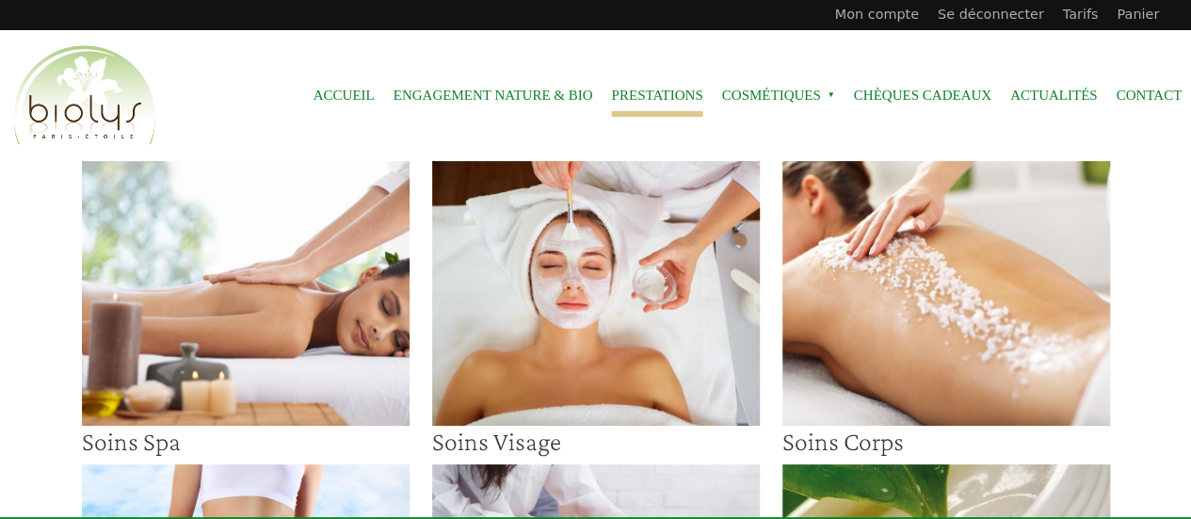
click at [901, 19] on link "Mon compte" at bounding box center [877, 15] width 103 height 30
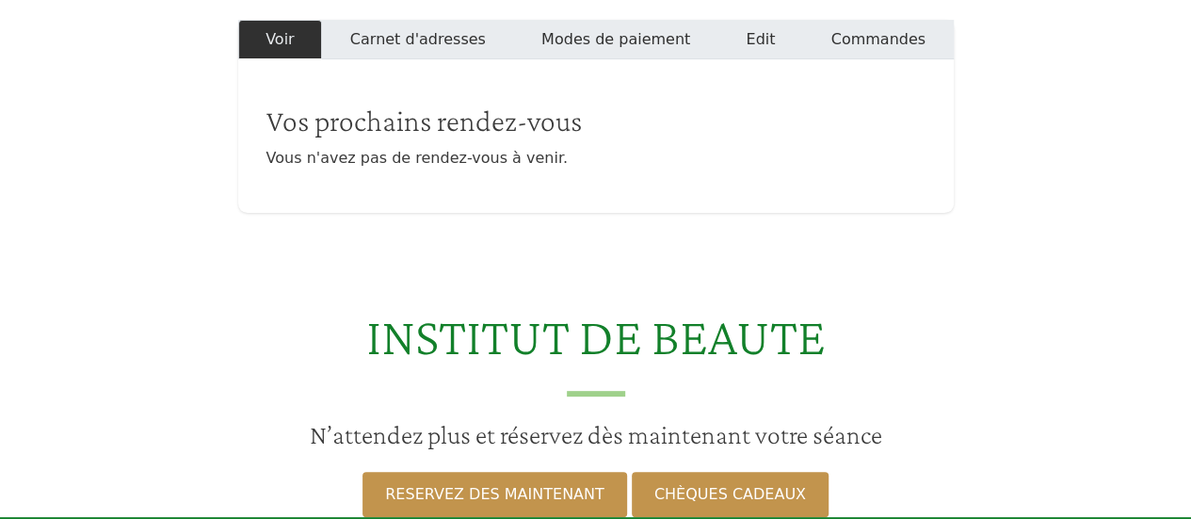
scroll to position [471, 0]
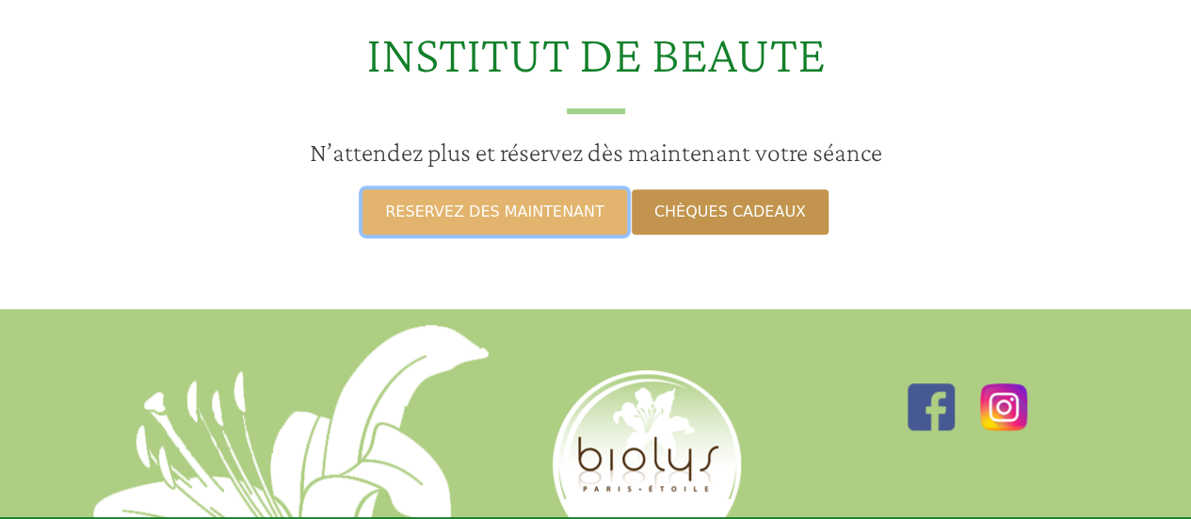
click at [539, 206] on link "RESERVEZ DES MAINTENANT" at bounding box center [495, 211] width 264 height 45
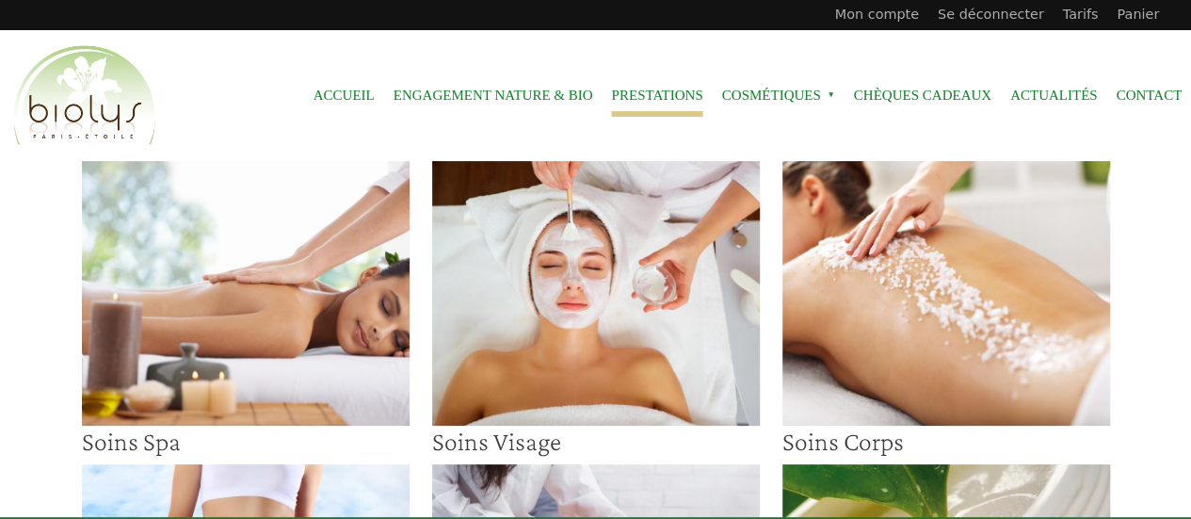
click at [920, 18] on link "Mon compte" at bounding box center [877, 15] width 103 height 30
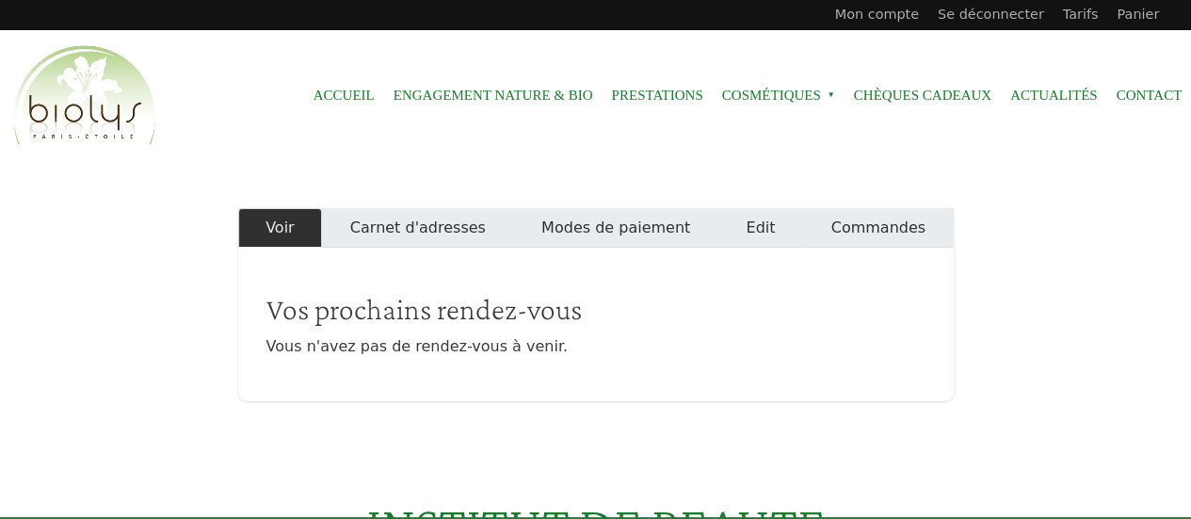
click at [859, 219] on link "Commandes" at bounding box center [878, 228] width 151 height 40
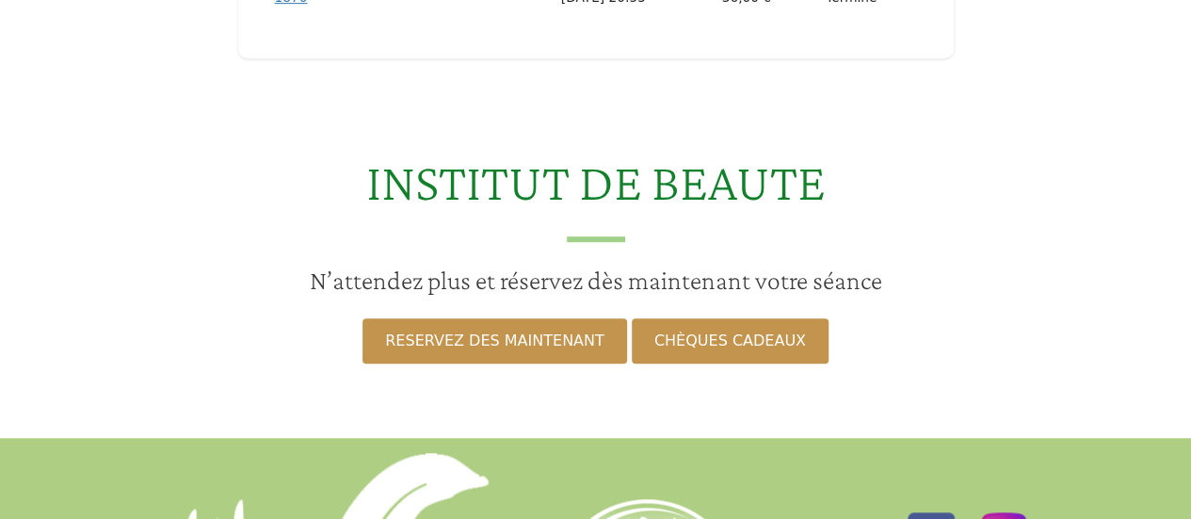
scroll to position [471, 0]
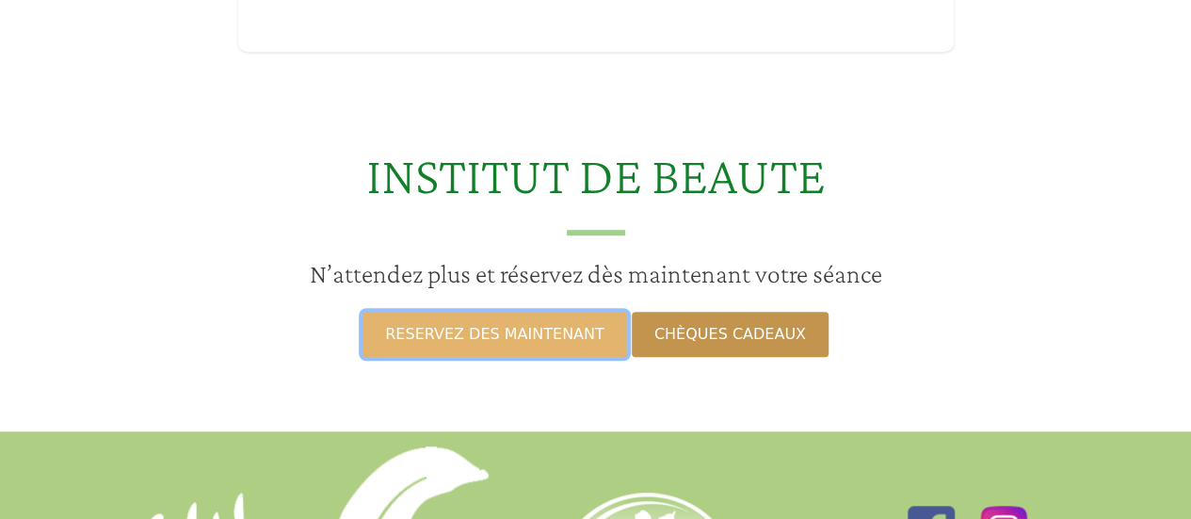
click at [561, 334] on link "RESERVEZ DES MAINTENANT" at bounding box center [495, 334] width 264 height 45
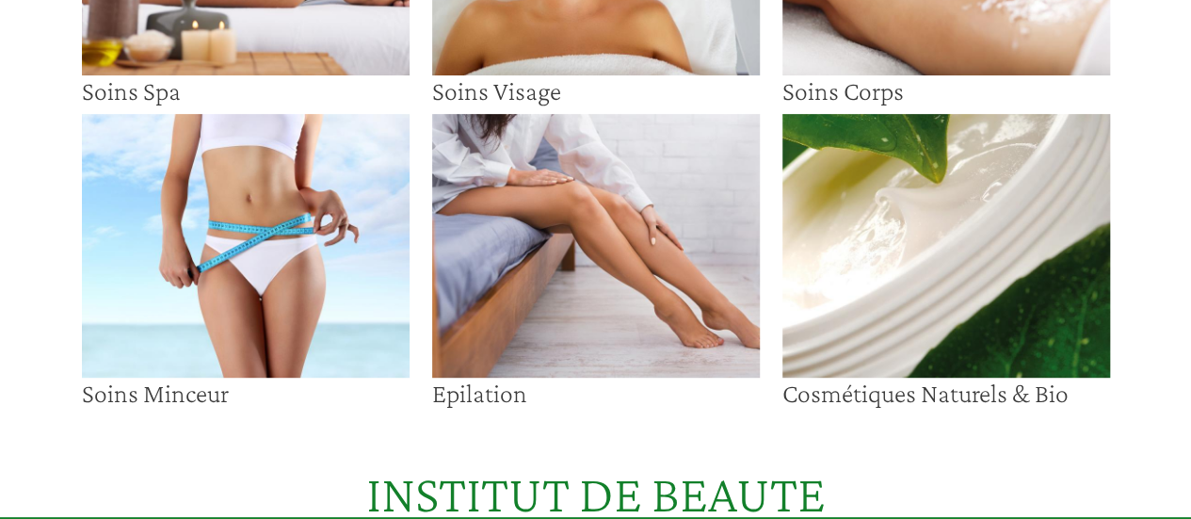
scroll to position [283, 0]
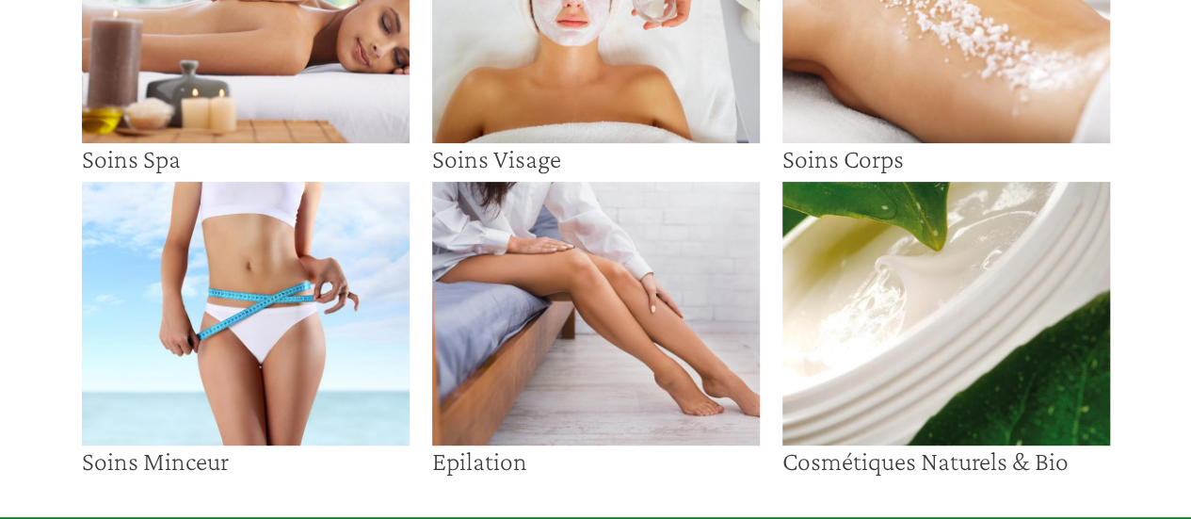
click at [565, 287] on img at bounding box center [596, 314] width 328 height 264
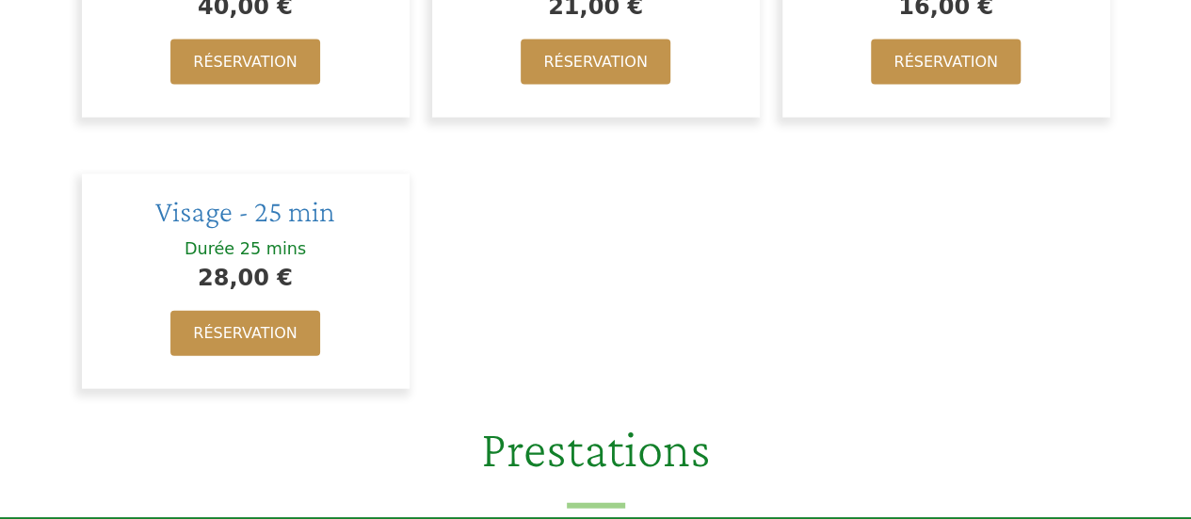
scroll to position [1884, 0]
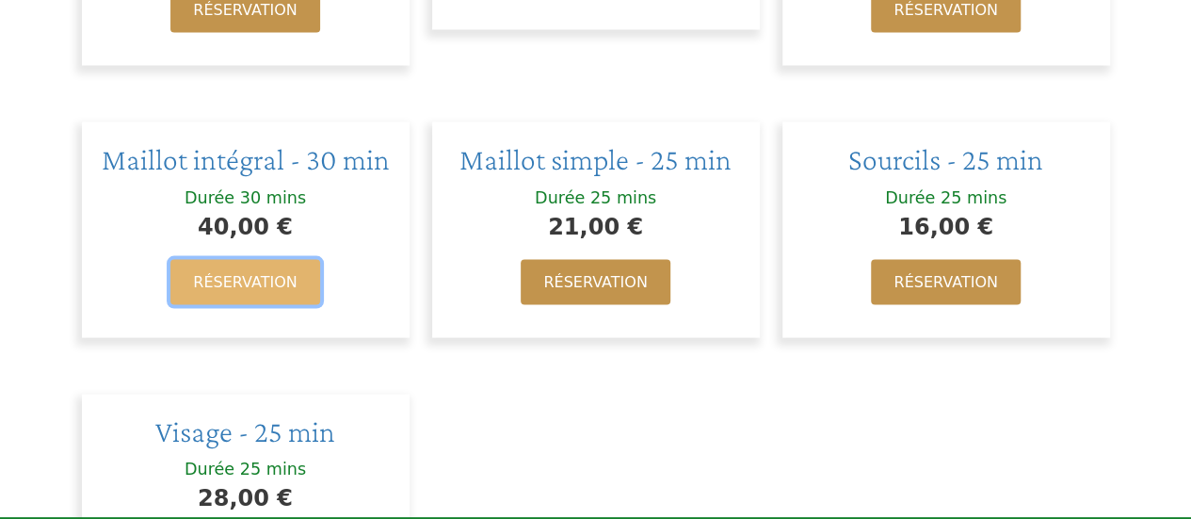
click at [267, 260] on link "Réservation" at bounding box center [244, 282] width 149 height 45
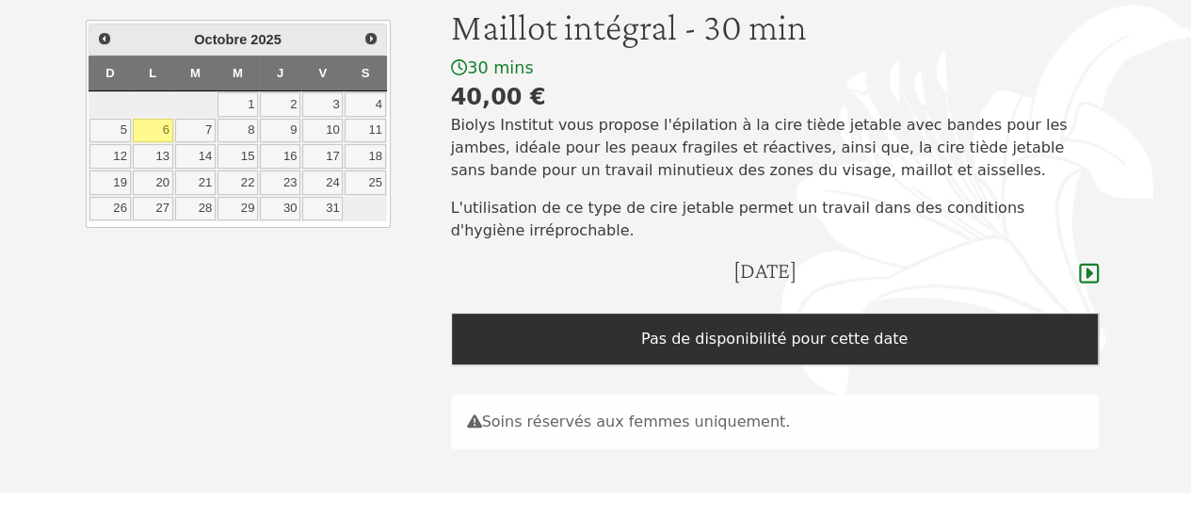
scroll to position [94, 0]
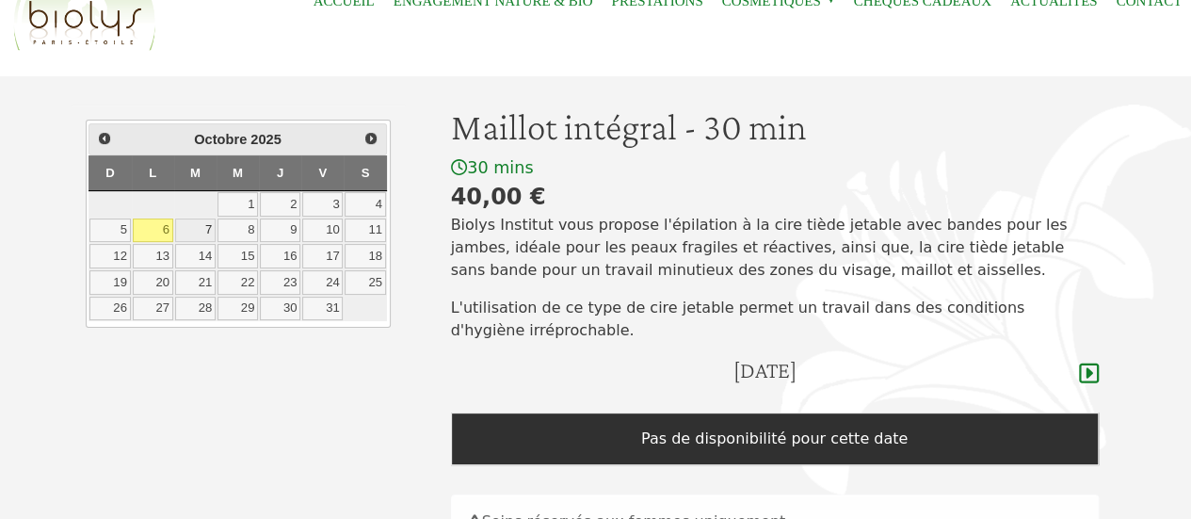
click at [199, 230] on link "7" at bounding box center [195, 231] width 40 height 24
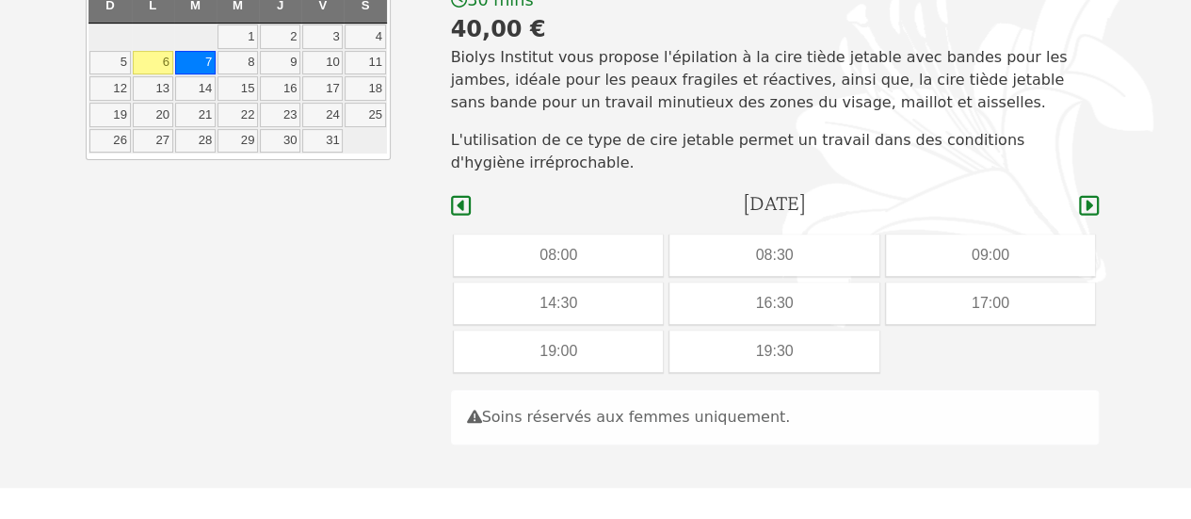
click at [607, 338] on div "19:00" at bounding box center [558, 351] width 209 height 41
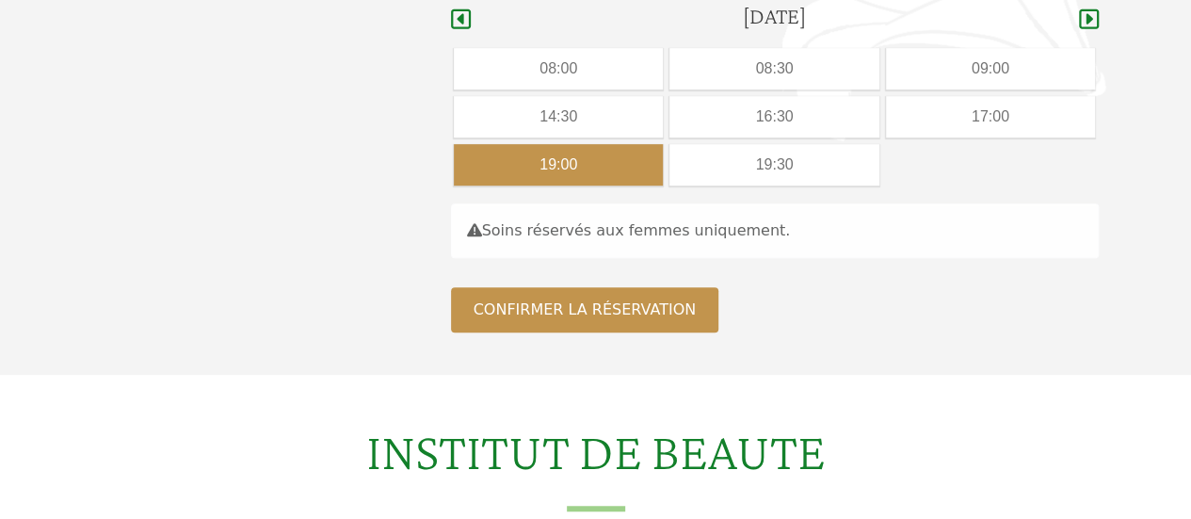
scroll to position [450, 0]
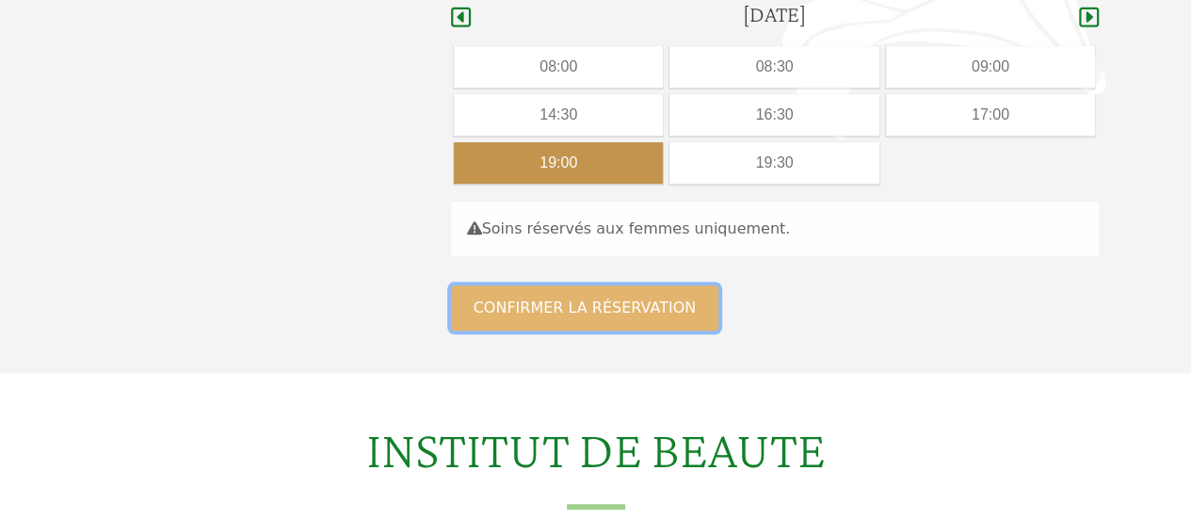
click at [598, 328] on button "Confirmer la réservation" at bounding box center [585, 307] width 268 height 45
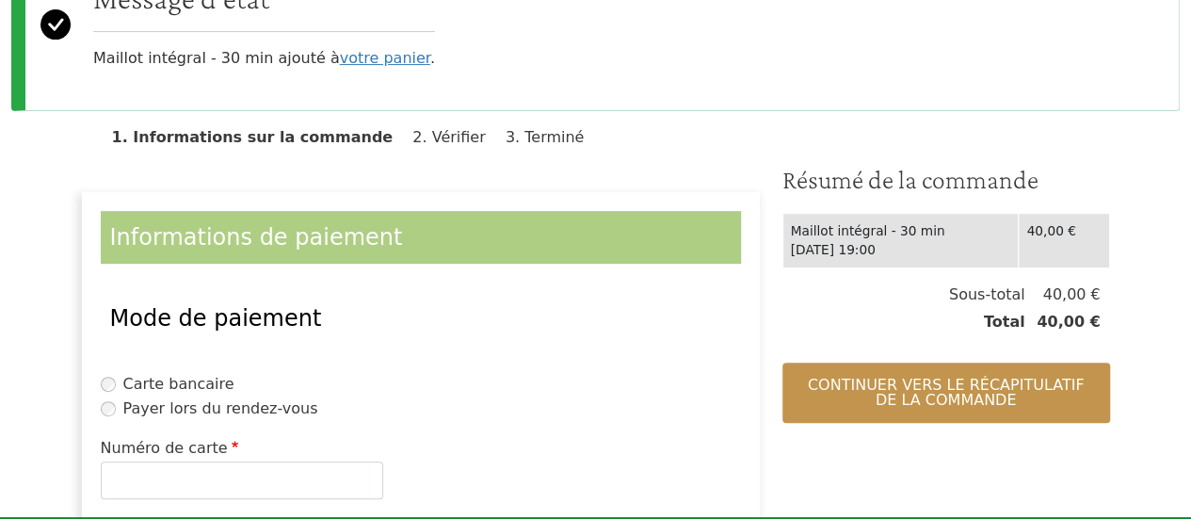
scroll to position [377, 0]
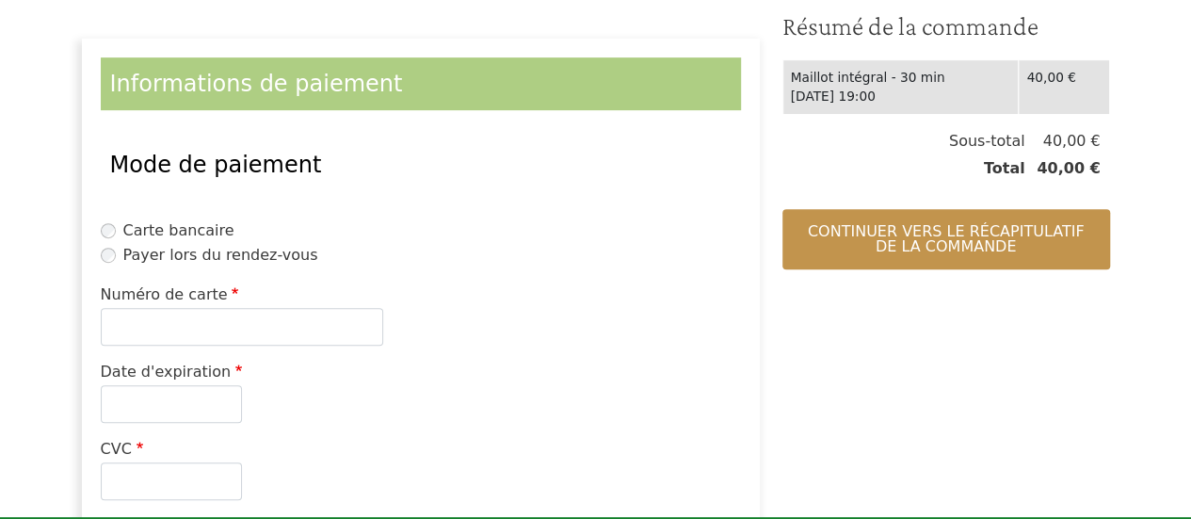
click at [222, 259] on label "Payer lors du rendez-vous" at bounding box center [220, 255] width 195 height 23
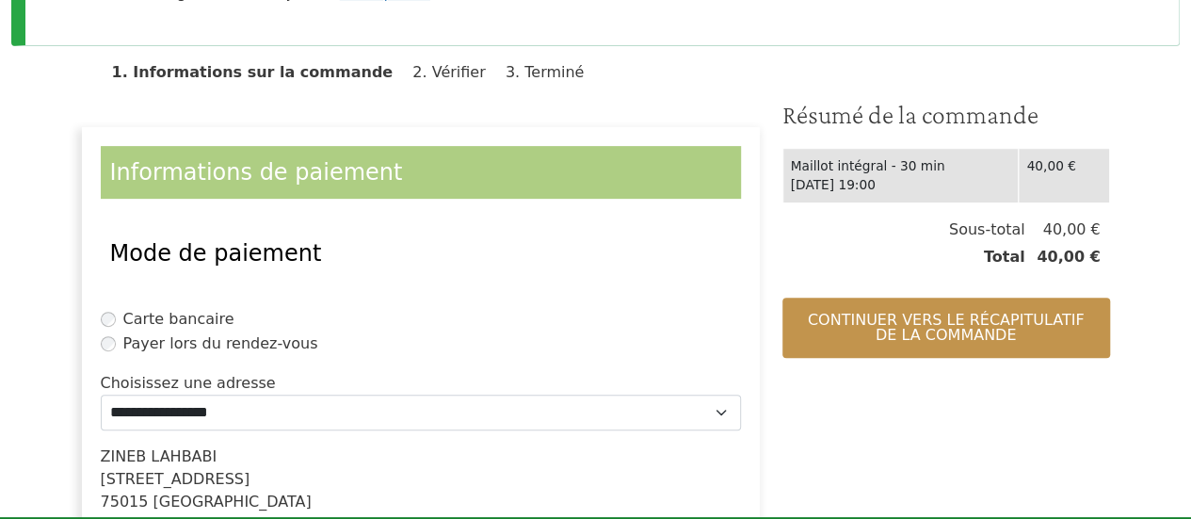
scroll to position [283, 0]
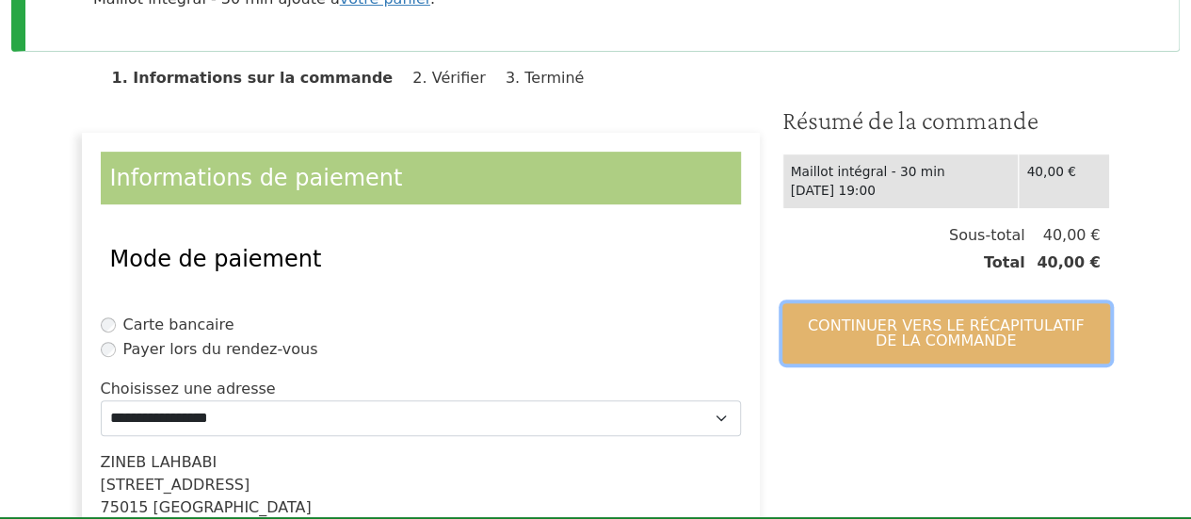
click at [933, 328] on button "Continuer vers le récapitulatif de la commande" at bounding box center [947, 333] width 328 height 60
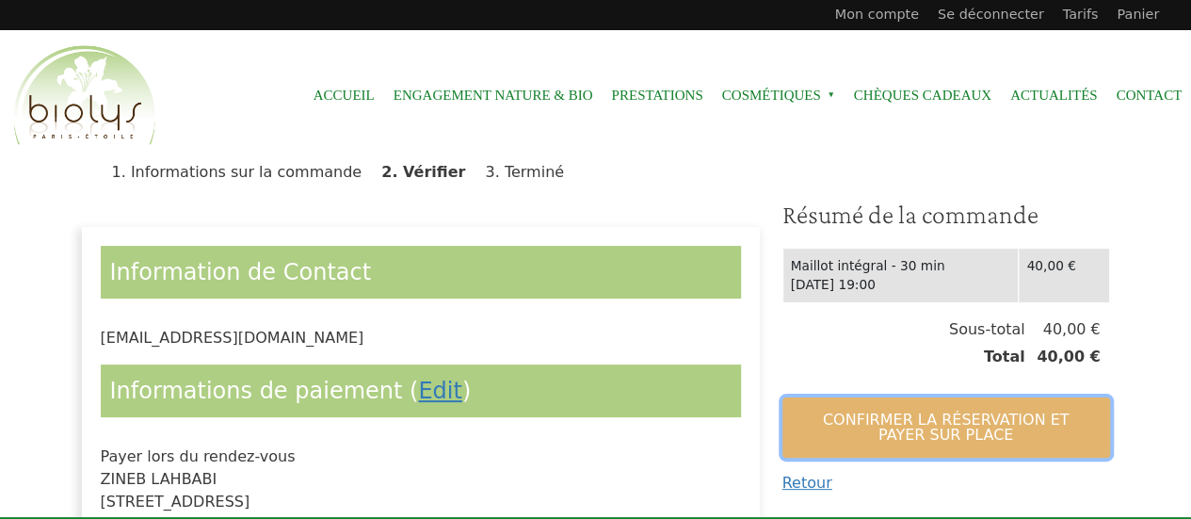
click at [974, 411] on button "Confirmer la réservation et payer sur place" at bounding box center [947, 427] width 328 height 60
